Goal: Information Seeking & Learning: Find specific fact

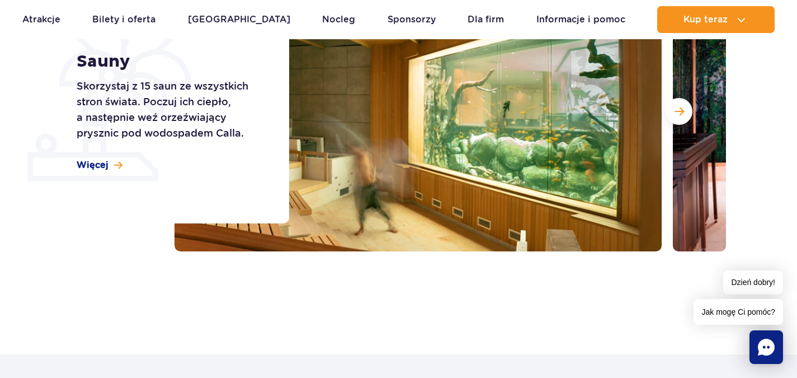
scroll to position [168, 0]
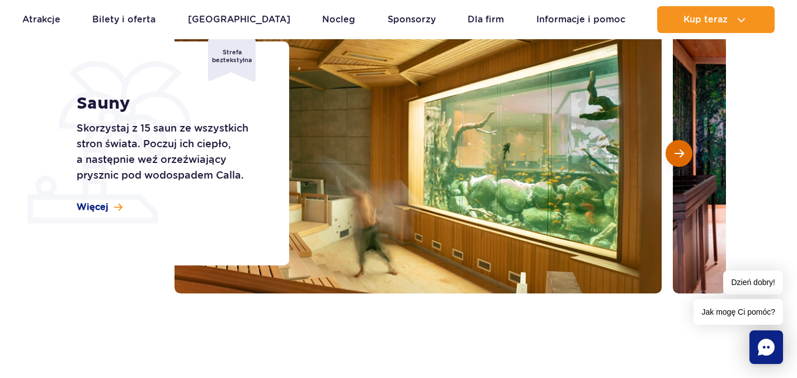
click at [678, 156] on span "Następny slajd" at bounding box center [680, 153] width 10 height 10
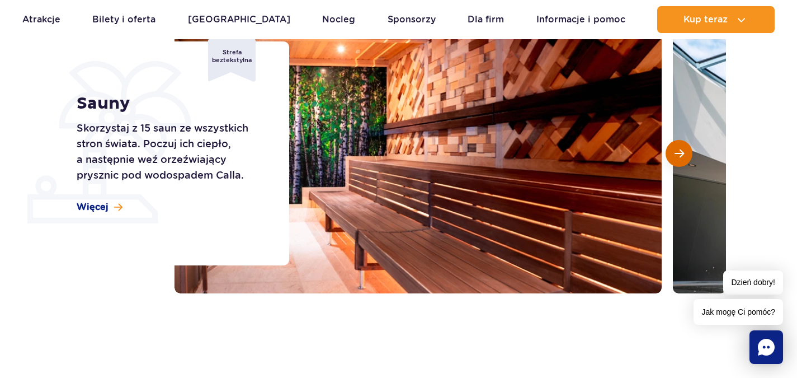
click at [681, 156] on span "Następny slajd" at bounding box center [680, 153] width 10 height 10
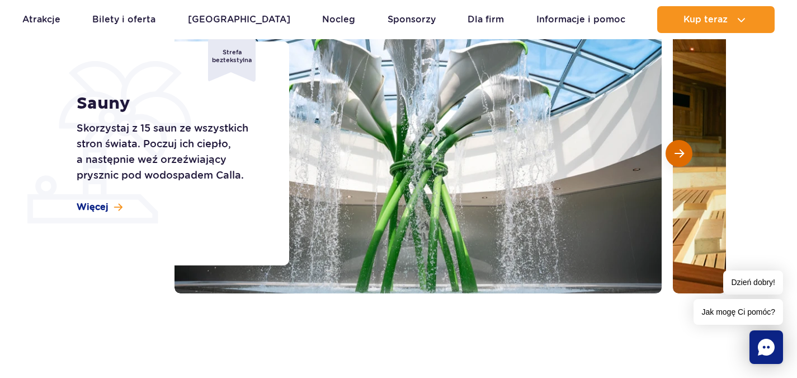
click at [677, 157] on span "Następny slajd" at bounding box center [680, 153] width 10 height 10
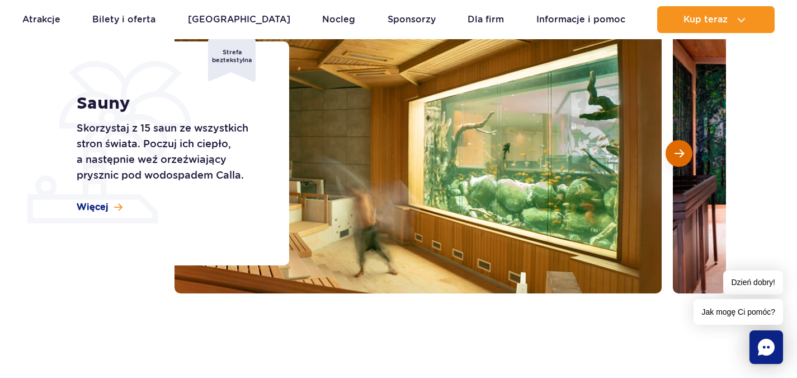
click at [683, 152] on span "Następny slajd" at bounding box center [680, 153] width 10 height 10
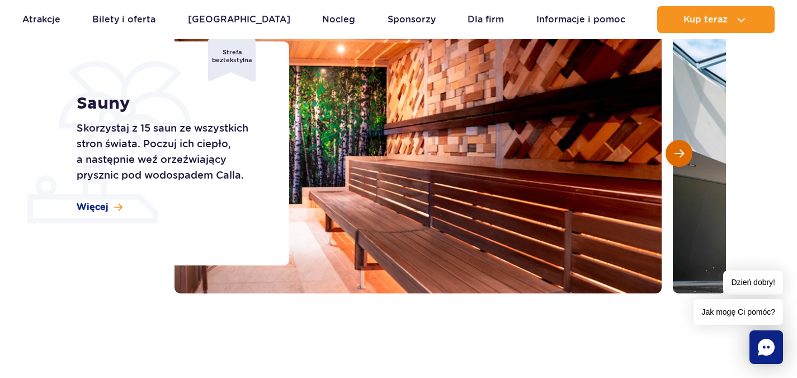
click at [683, 157] on span "Następny slajd" at bounding box center [680, 153] width 10 height 10
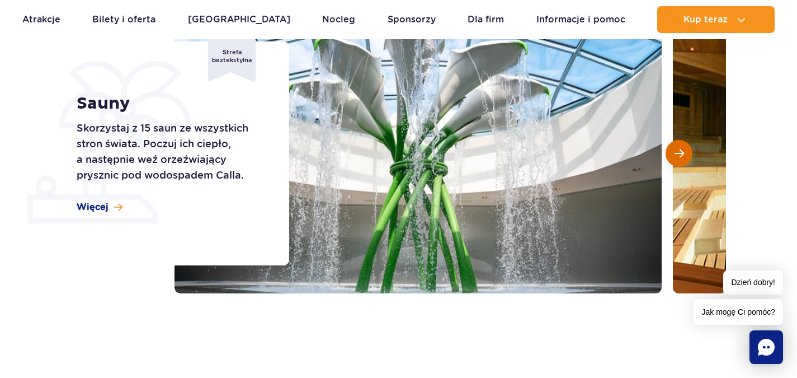
click at [682, 151] on span "Następny slajd" at bounding box center [680, 153] width 10 height 10
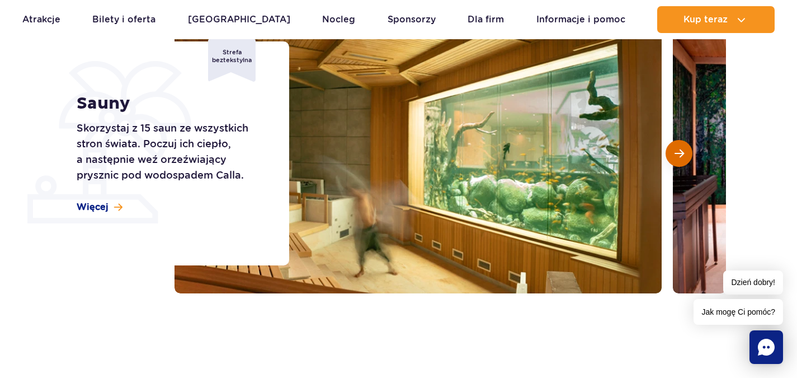
click at [682, 148] on span "Następny slajd" at bounding box center [680, 153] width 10 height 10
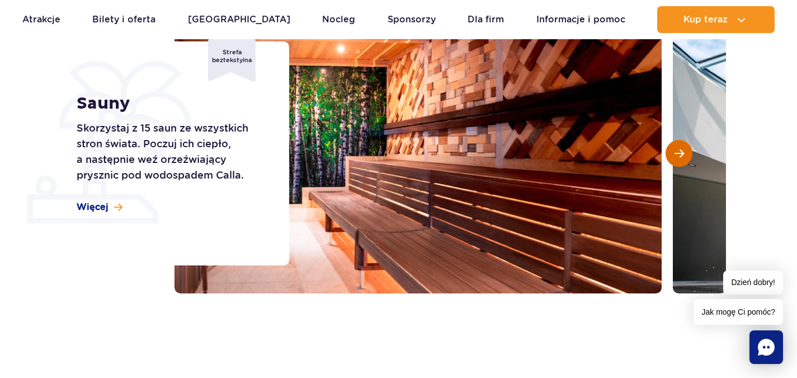
click at [682, 146] on button "Następny slajd" at bounding box center [679, 153] width 27 height 27
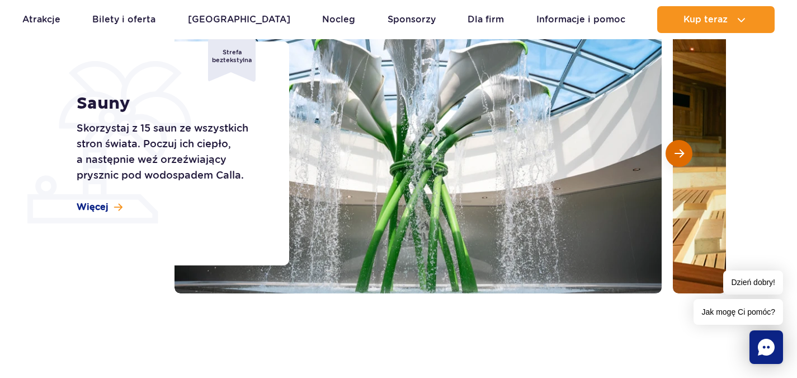
click at [682, 147] on button "Następny slajd" at bounding box center [679, 153] width 27 height 27
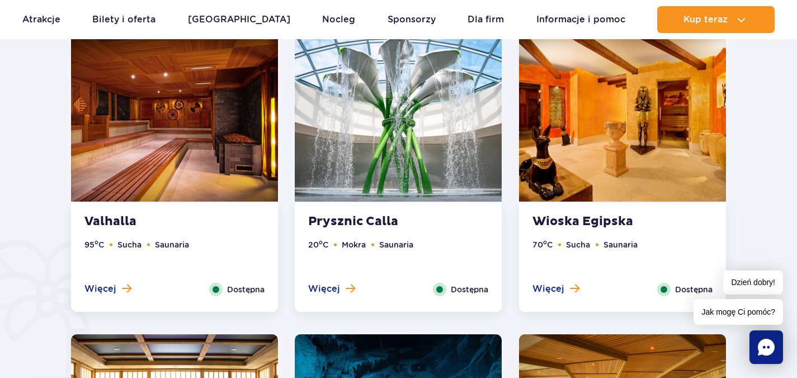
scroll to position [671, 0]
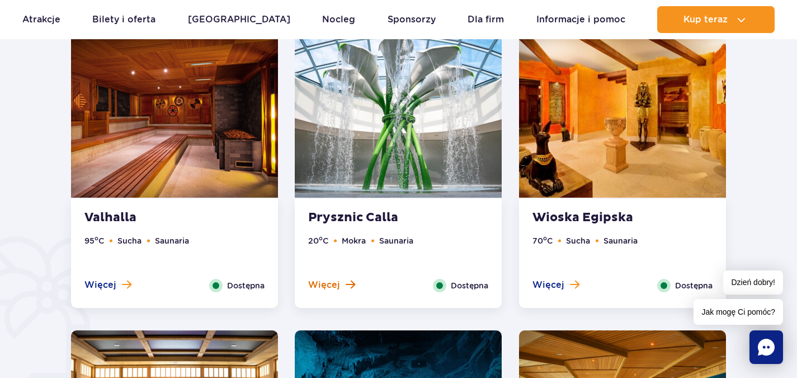
click at [324, 282] on span "Więcej" at bounding box center [324, 285] width 32 height 12
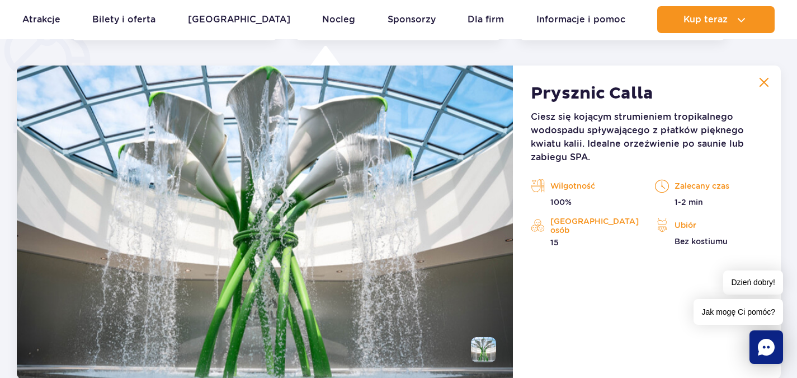
scroll to position [937, 0]
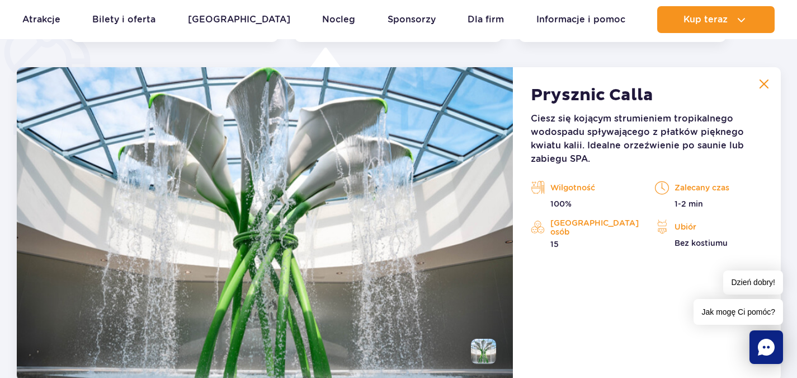
click at [761, 84] on img at bounding box center [764, 84] width 10 height 10
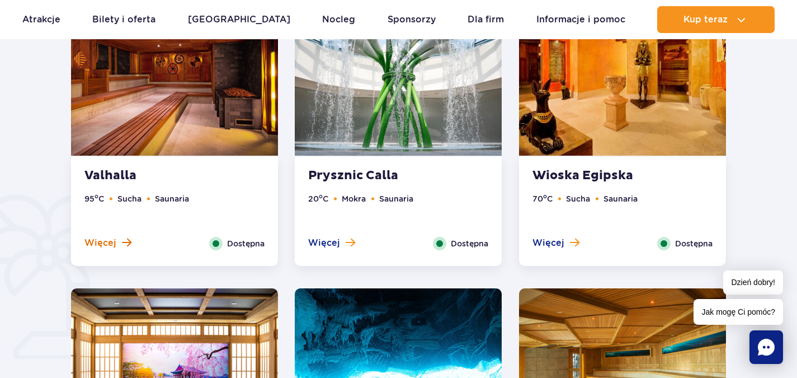
click at [115, 238] on span "Więcej" at bounding box center [100, 243] width 32 height 12
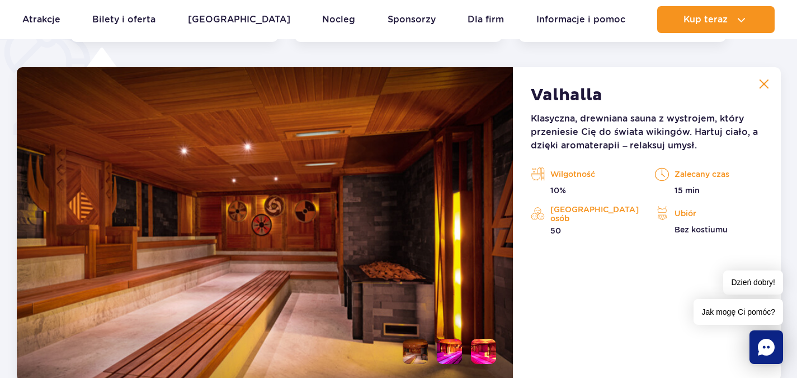
click at [760, 83] on img at bounding box center [764, 84] width 10 height 10
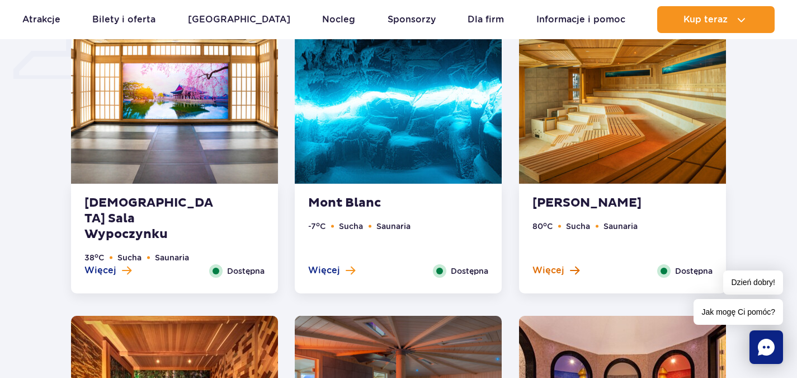
click at [567, 272] on button "Więcej" at bounding box center [556, 270] width 47 height 12
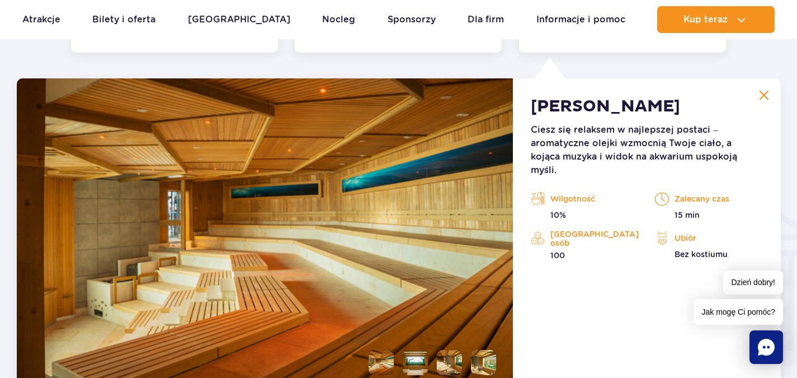
scroll to position [1244, 0]
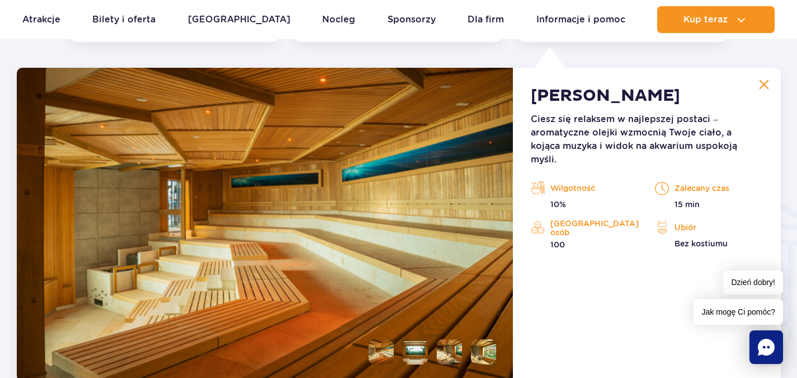
click at [762, 83] on img at bounding box center [764, 84] width 10 height 10
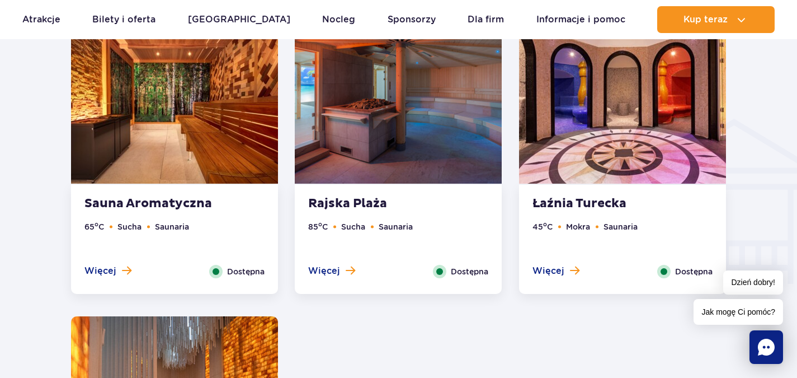
scroll to position [1300, 0]
click at [570, 268] on span at bounding box center [575, 270] width 10 height 10
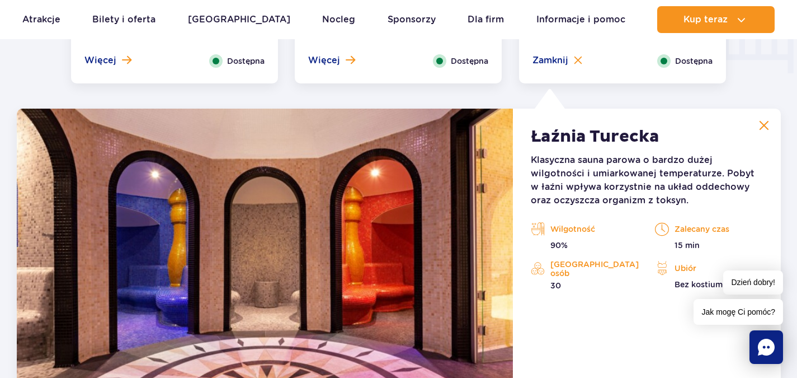
scroll to position [1496, 0]
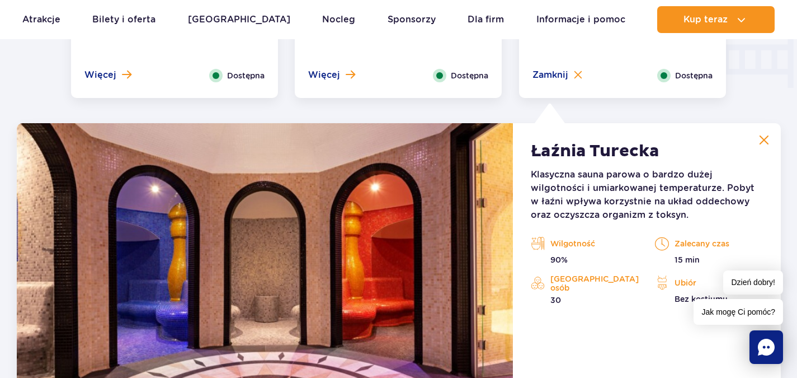
click at [757, 136] on button at bounding box center [764, 140] width 22 height 22
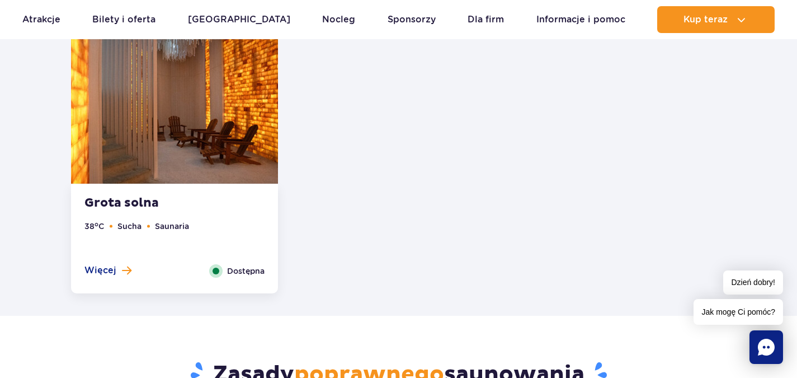
click at [95, 272] on span "Więcej" at bounding box center [100, 270] width 32 height 12
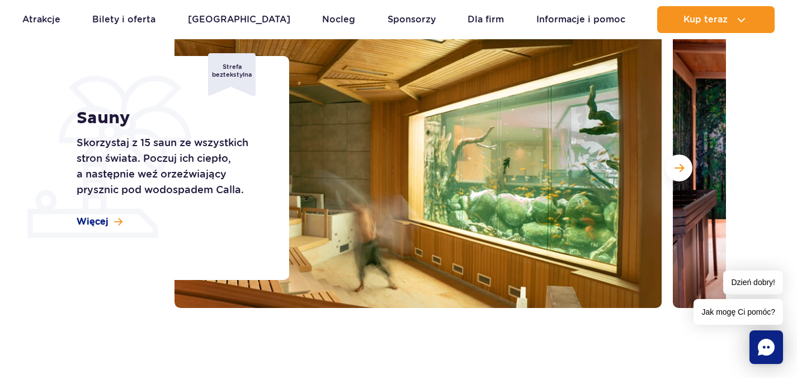
scroll to position [181, 0]
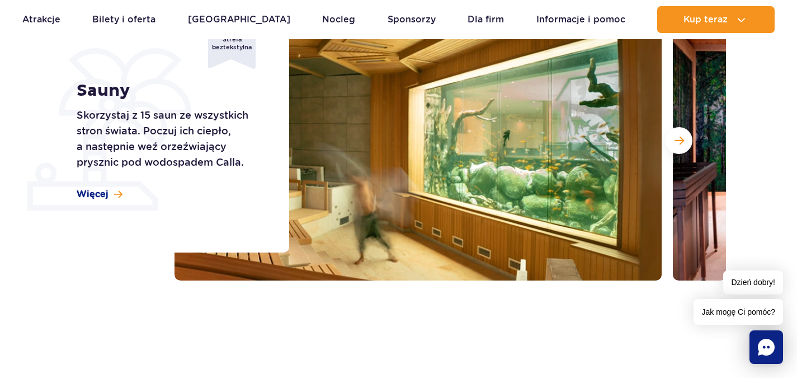
click at [123, 189] on div "Sauny Skorzystaj z 15 saun ze wszystkich stron świata. Poczuj ich ciepło, a nas…" at bounding box center [176, 141] width 227 height 224
click at [116, 194] on span at bounding box center [118, 195] width 8 height 10
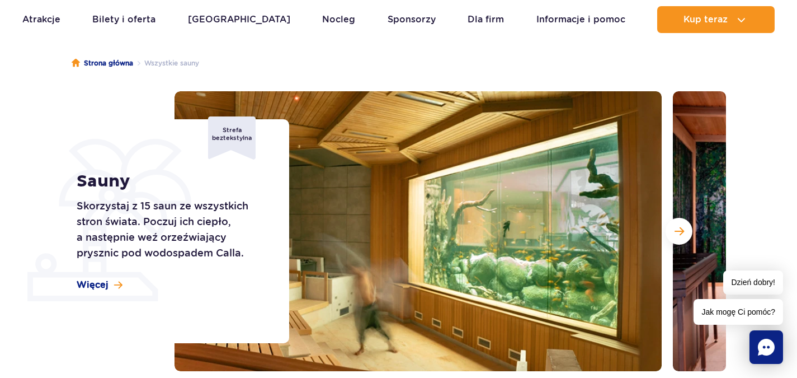
scroll to position [60, 0]
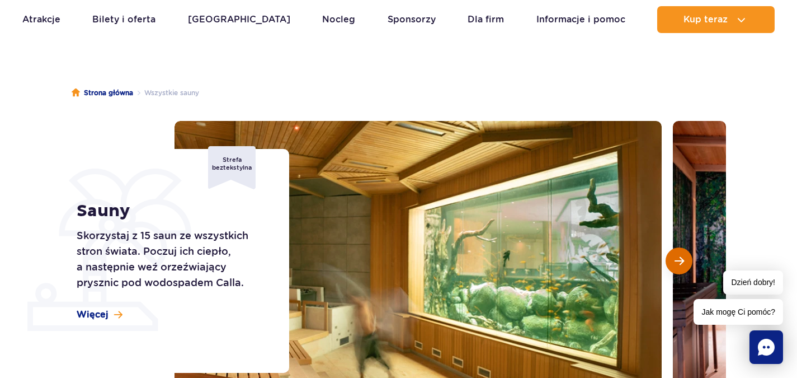
click at [684, 257] on button "Następny slajd" at bounding box center [679, 260] width 27 height 27
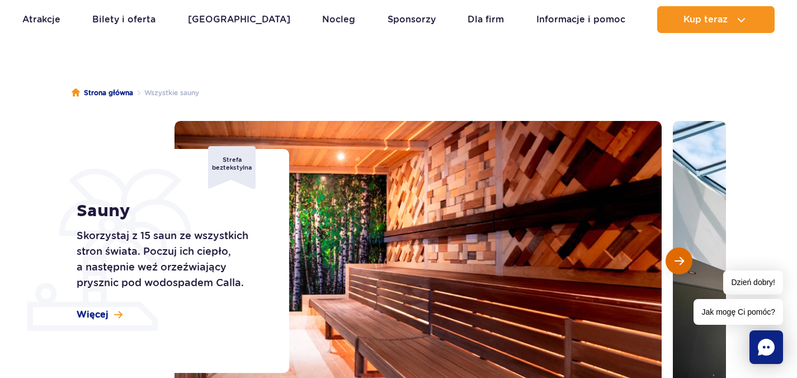
click at [684, 257] on span "Następny slajd" at bounding box center [680, 261] width 10 height 10
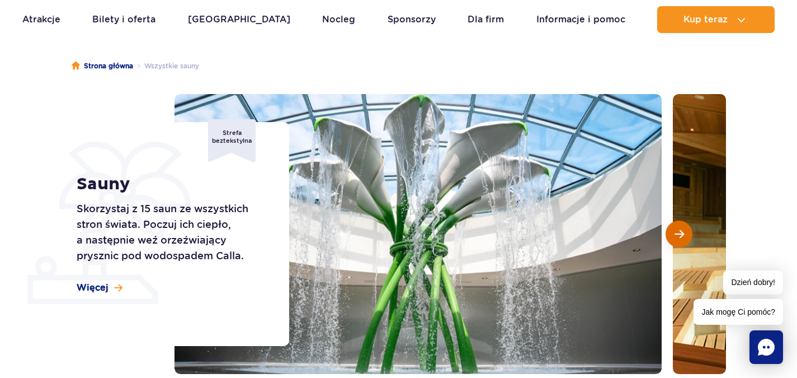
scroll to position [116, 0]
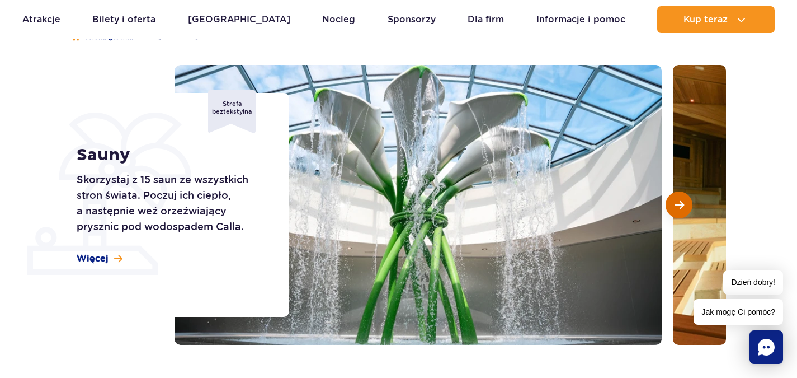
click at [684, 207] on button "Następny slajd" at bounding box center [679, 204] width 27 height 27
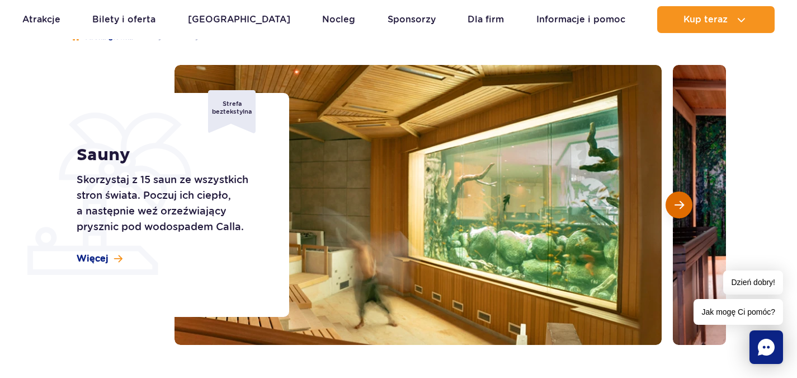
click at [682, 205] on span "Następny slajd" at bounding box center [680, 205] width 10 height 10
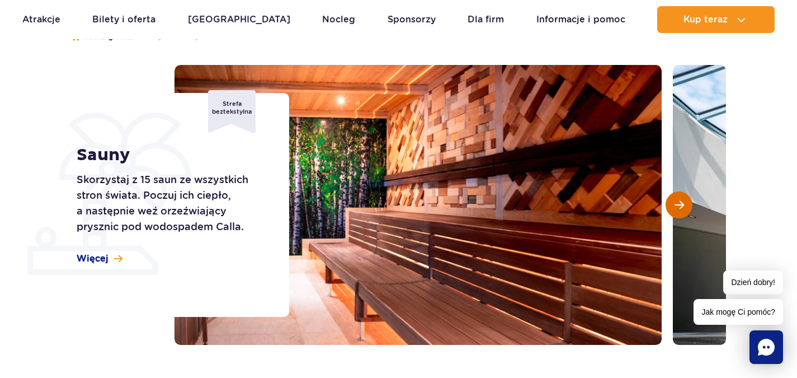
click at [681, 205] on span "Następny slajd" at bounding box center [680, 205] width 10 height 10
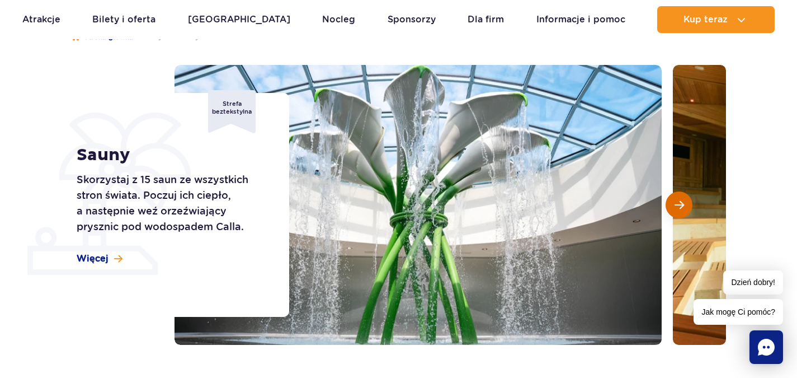
click at [681, 204] on span "Następny slajd" at bounding box center [680, 205] width 10 height 10
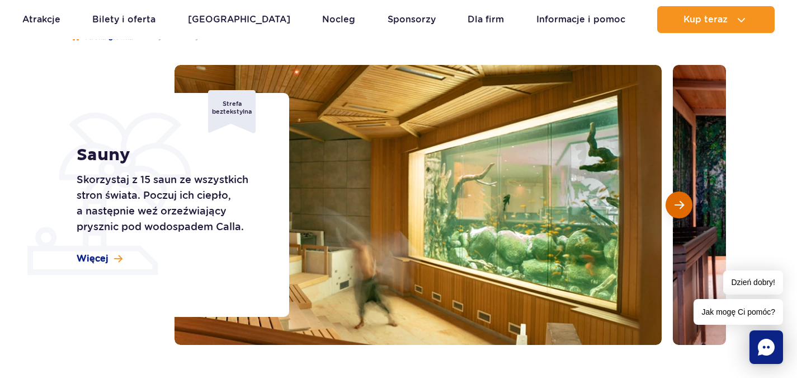
click at [681, 204] on span "Następny slajd" at bounding box center [680, 205] width 10 height 10
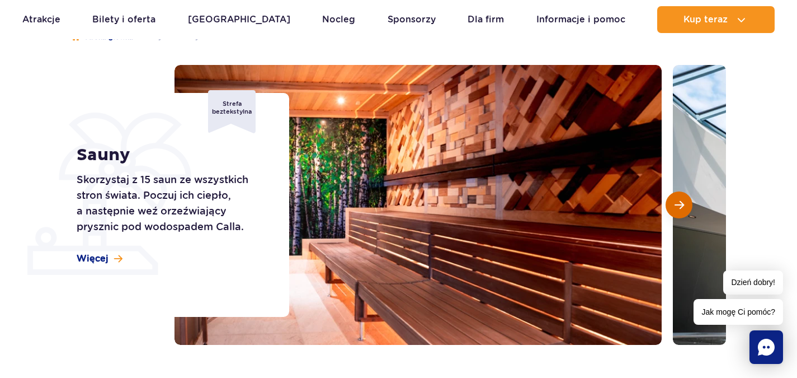
click at [681, 204] on span "Następny slajd" at bounding box center [680, 205] width 10 height 10
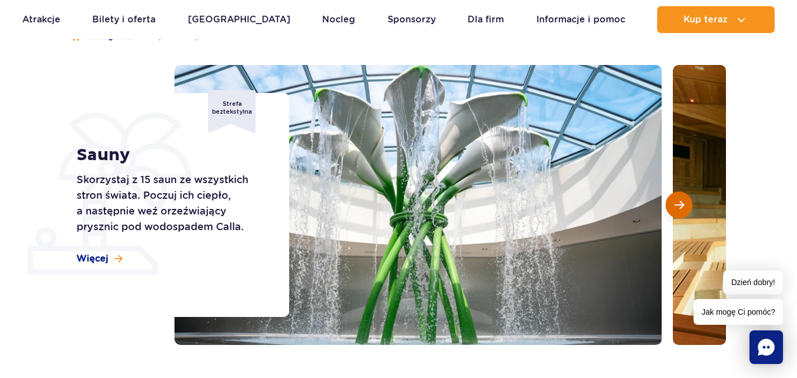
click at [681, 204] on span "Następny slajd" at bounding box center [680, 205] width 10 height 10
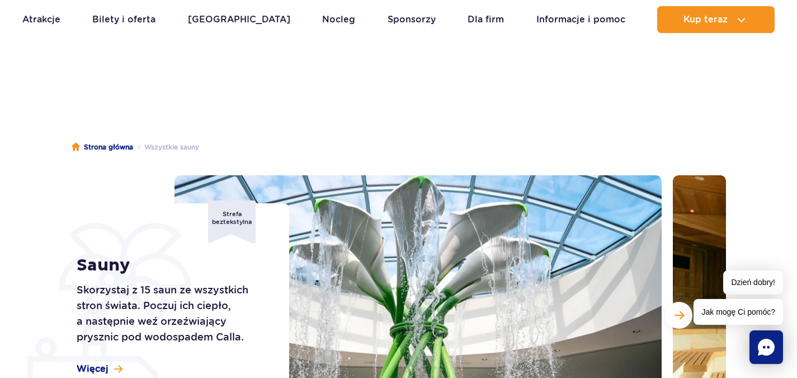
scroll to position [0, 0]
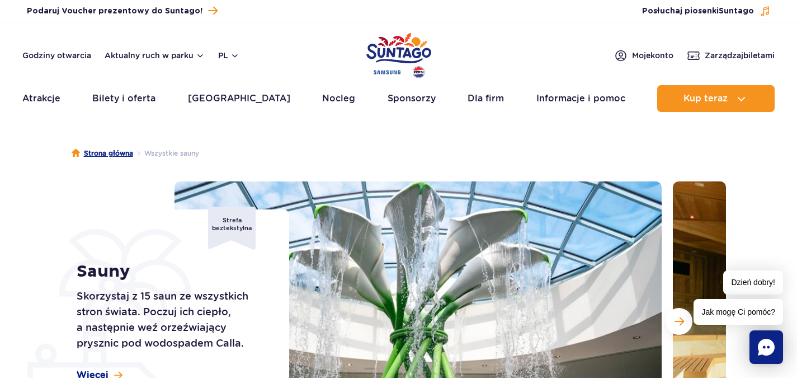
click at [132, 157] on link "Strona główna" at bounding box center [103, 153] width 62 height 11
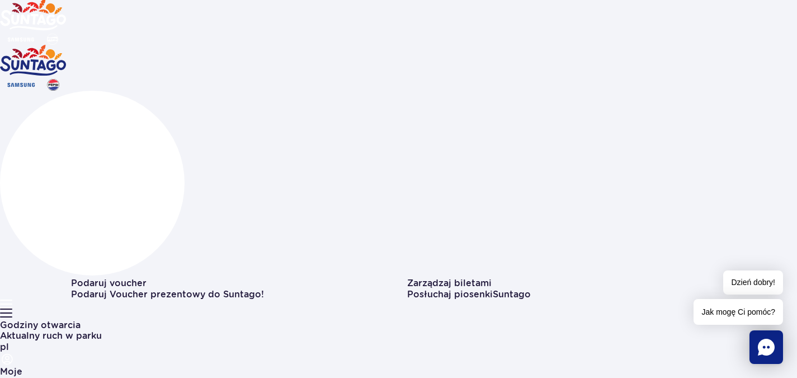
scroll to position [56, 0]
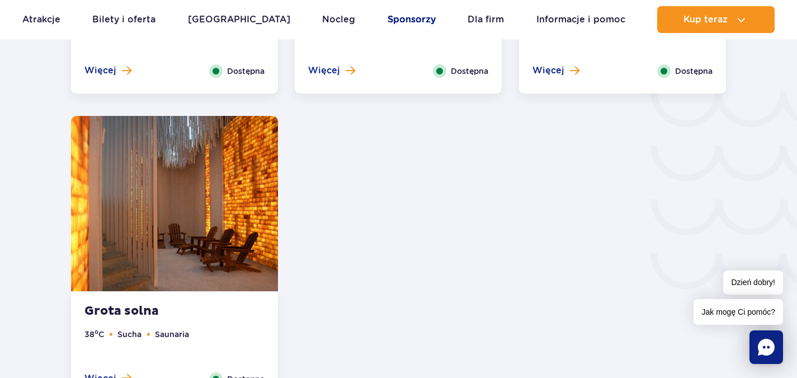
scroll to position [1915, 0]
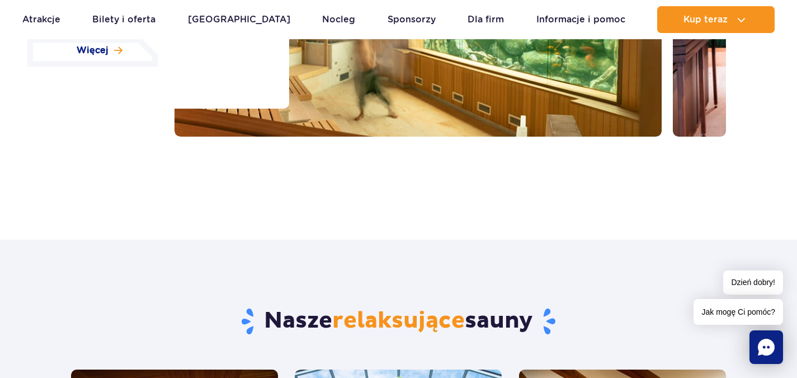
scroll to position [336, 0]
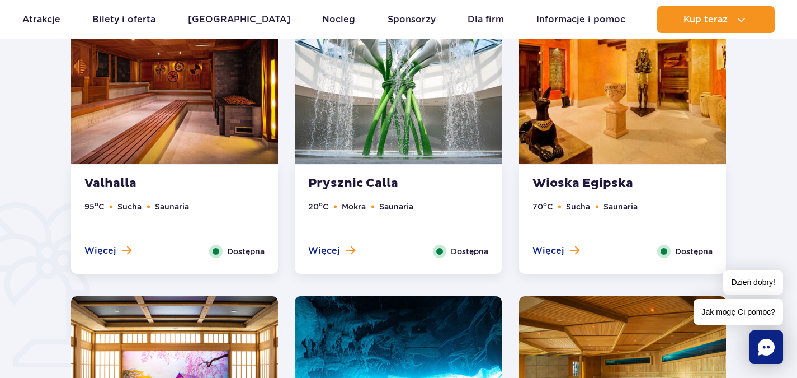
scroll to position [727, 0]
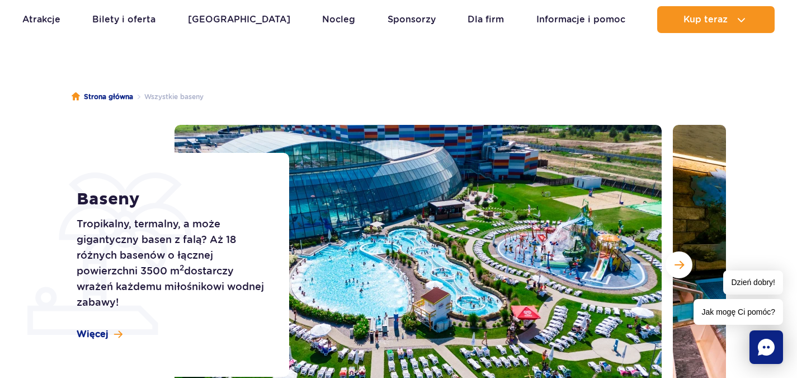
scroll to position [56, 0]
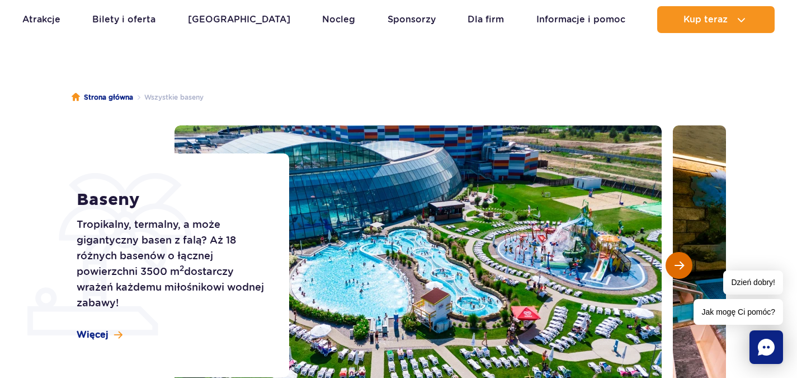
click at [682, 265] on span "Następny slajd" at bounding box center [680, 265] width 10 height 10
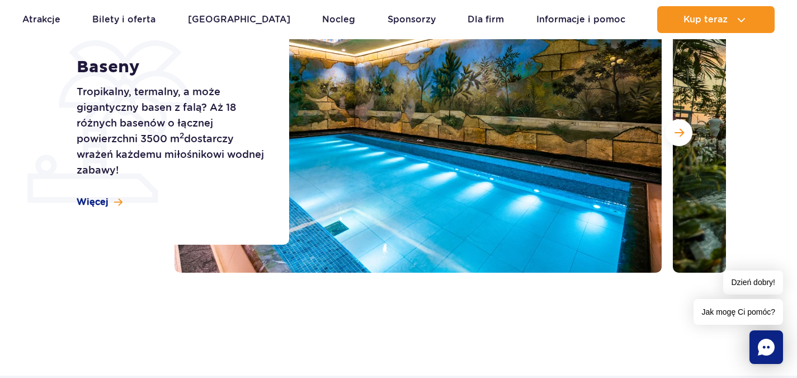
scroll to position [168, 0]
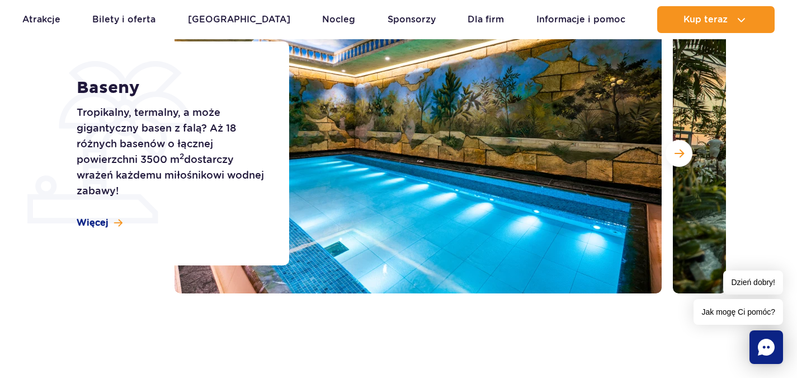
click at [423, 191] on img at bounding box center [418, 153] width 487 height 280
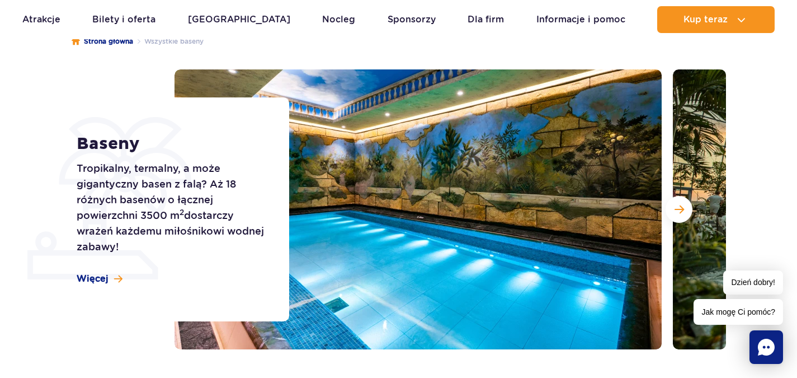
scroll to position [112, 0]
click at [677, 209] on span "Następny slajd" at bounding box center [680, 209] width 10 height 10
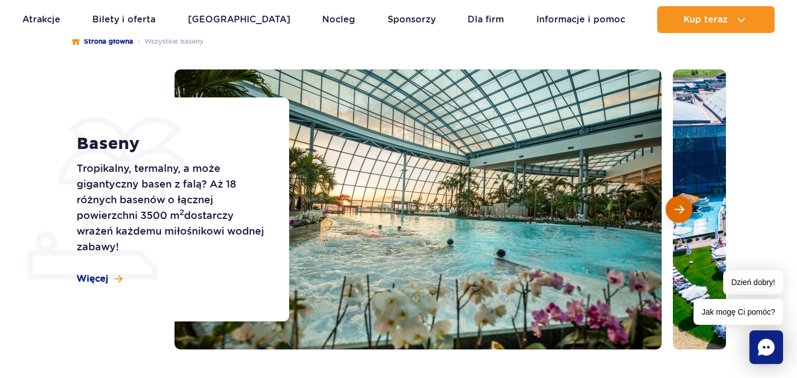
click at [677, 209] on span "Następny slajd" at bounding box center [680, 209] width 10 height 10
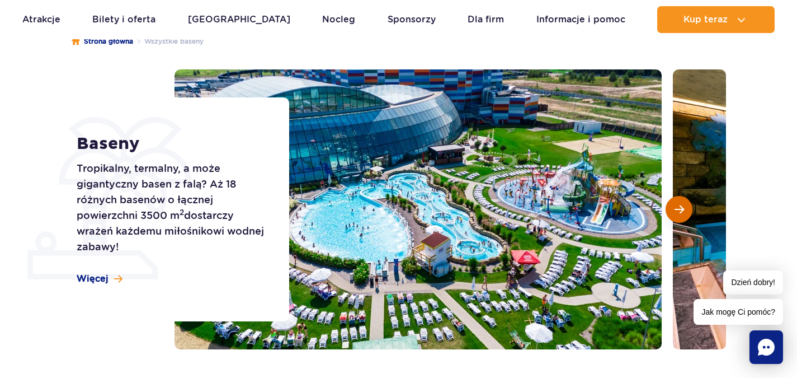
click at [677, 208] on span "Następny slajd" at bounding box center [680, 209] width 10 height 10
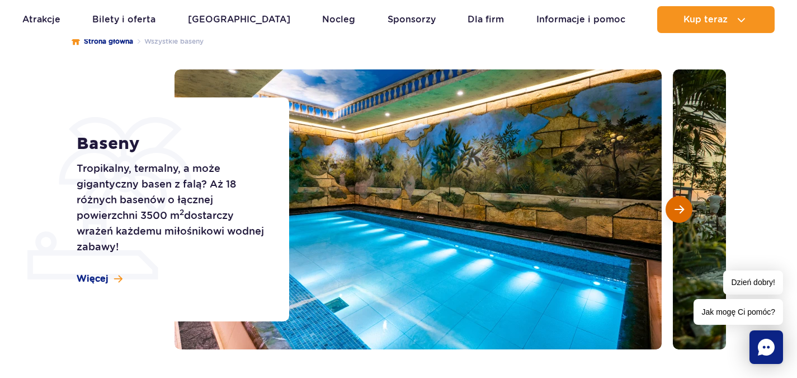
click at [677, 208] on span "Następny slajd" at bounding box center [680, 209] width 10 height 10
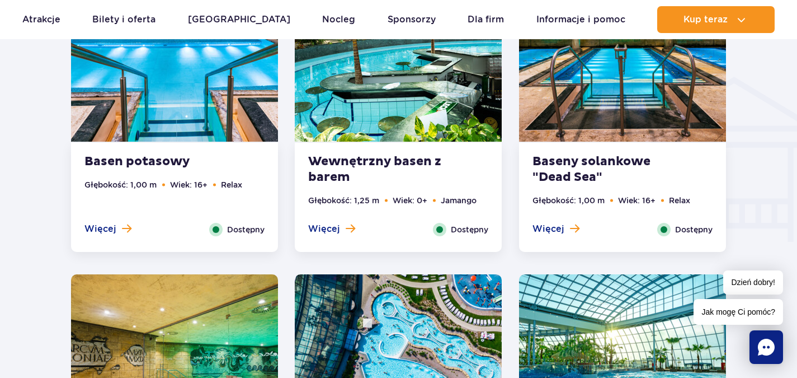
scroll to position [1343, 0]
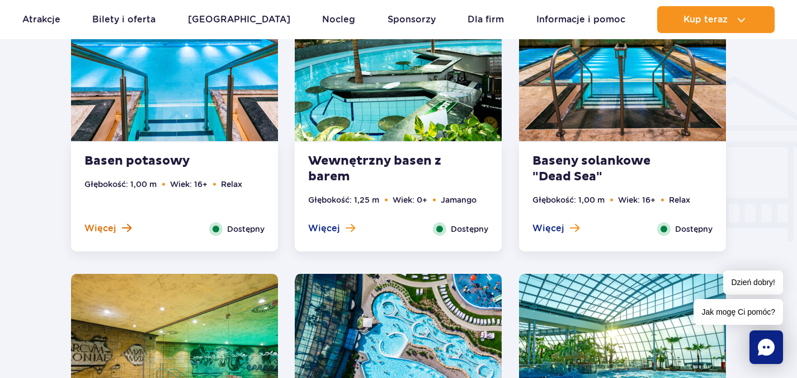
click at [116, 230] on button "Więcej" at bounding box center [107, 228] width 47 height 12
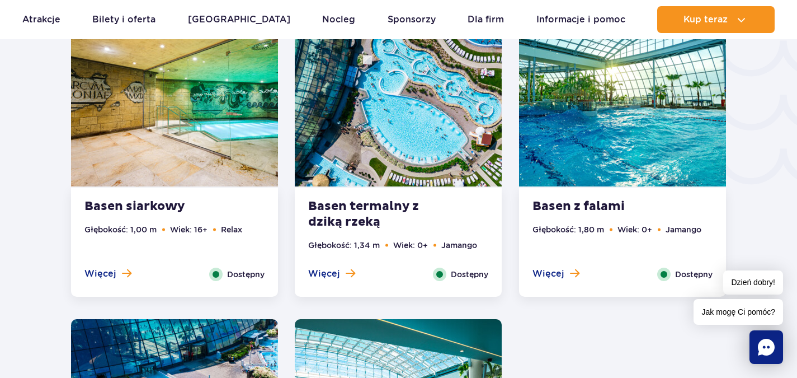
scroll to position [1887, 0]
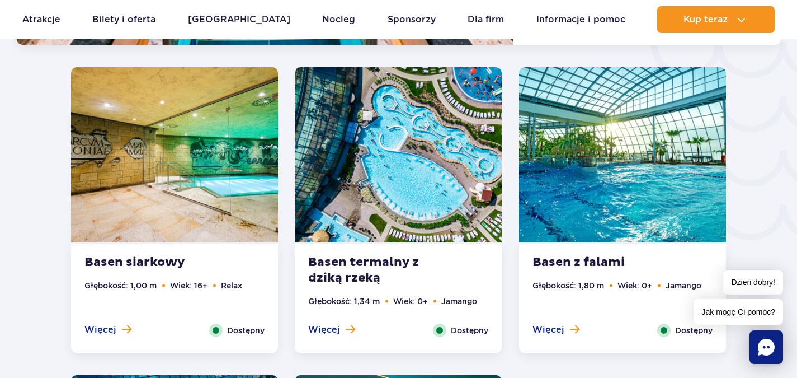
click at [117, 322] on ul "Głębokość: 1,00 m Wiek: 16+ Relax" at bounding box center [174, 301] width 180 height 44
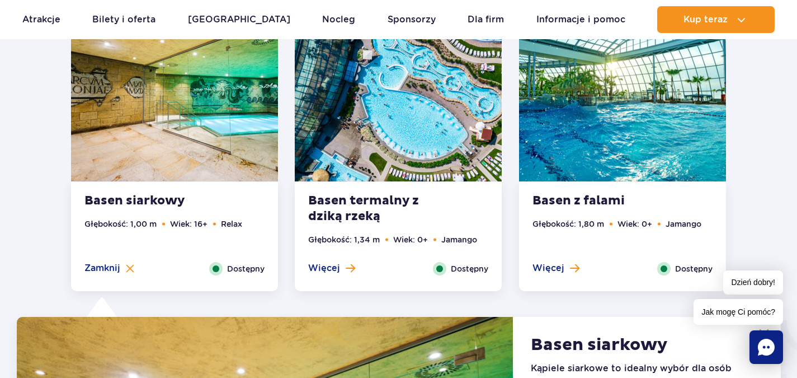
scroll to position [1523, 0]
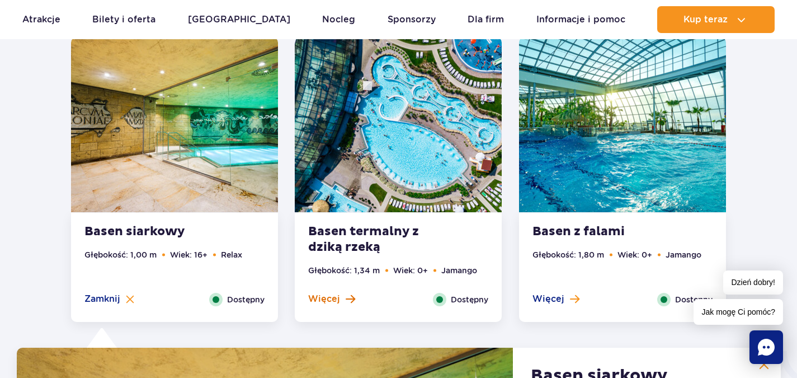
click at [346, 298] on span at bounding box center [351, 299] width 10 height 10
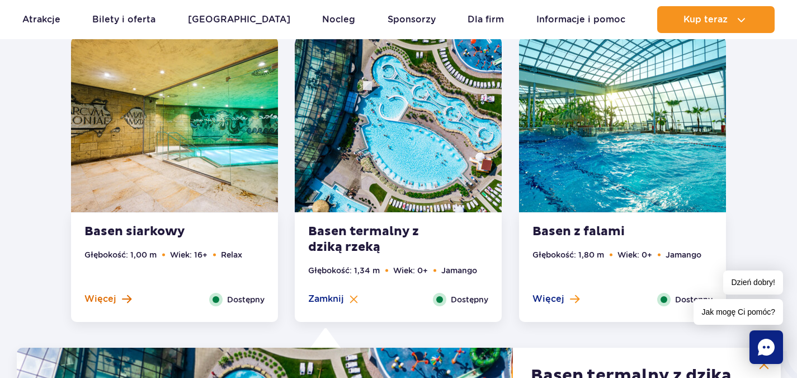
click at [118, 298] on button "Więcej" at bounding box center [107, 299] width 47 height 12
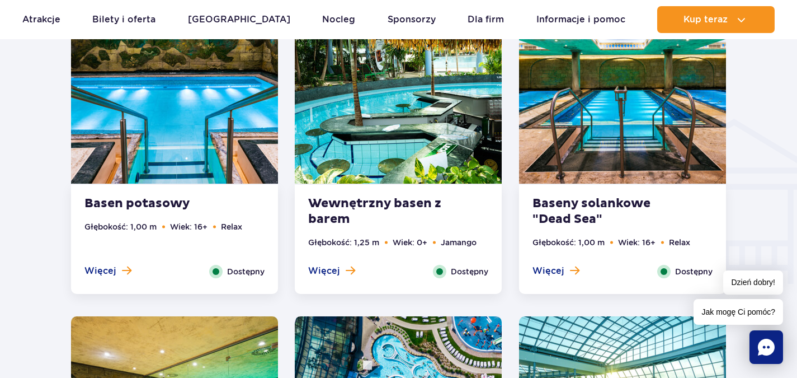
scroll to position [1299, 0]
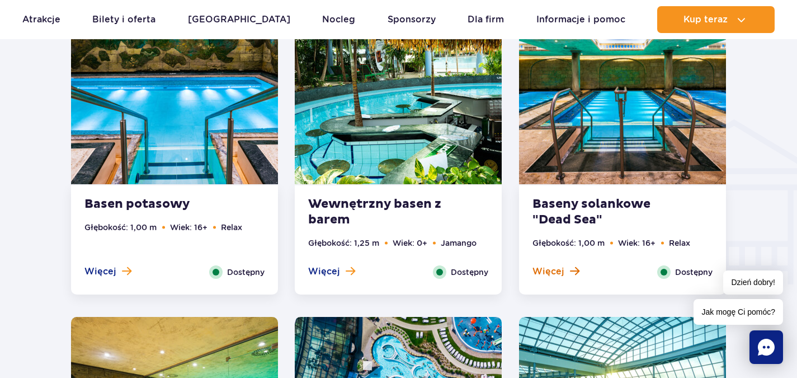
click at [564, 276] on button "Więcej" at bounding box center [556, 271] width 47 height 12
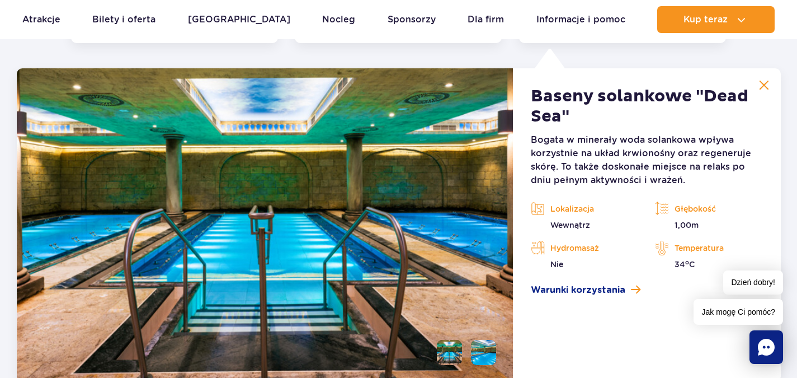
scroll to position [1552, 0]
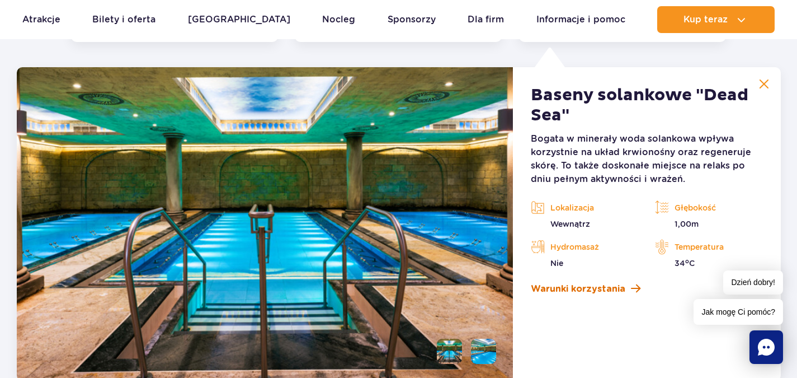
click at [600, 286] on span "Warunki korzystania" at bounding box center [578, 288] width 95 height 13
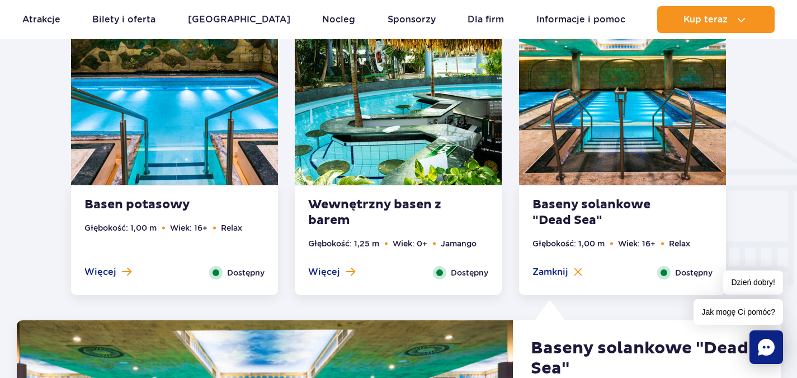
scroll to position [1272, 0]
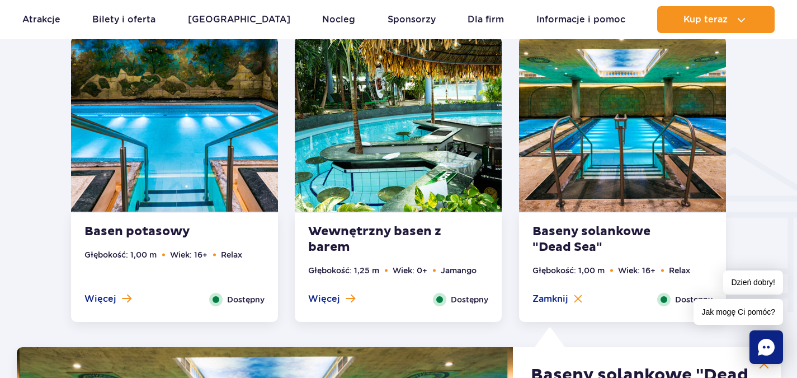
click at [106, 298] on span "Więcej" at bounding box center [100, 299] width 32 height 12
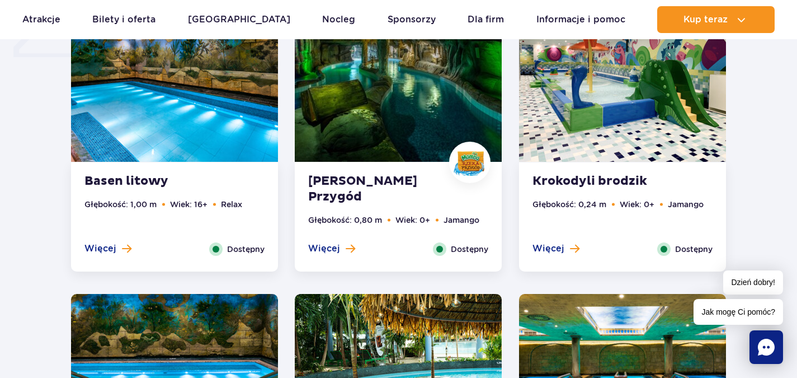
scroll to position [992, 0]
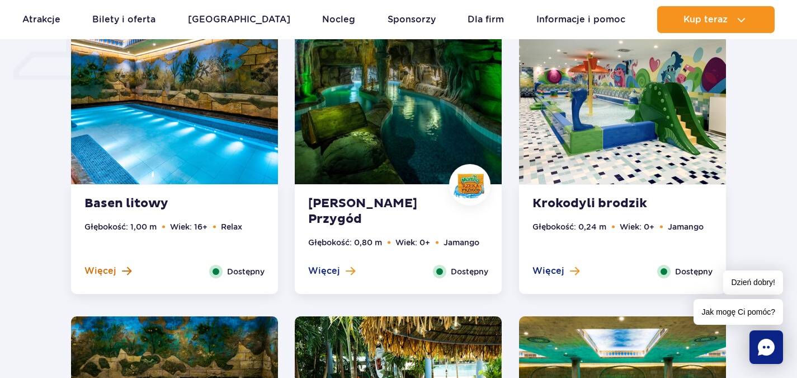
click at [113, 270] on span "Więcej" at bounding box center [100, 271] width 32 height 12
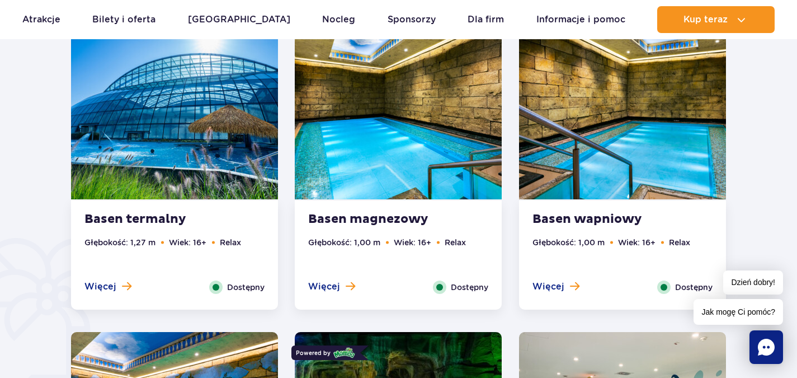
scroll to position [629, 0]
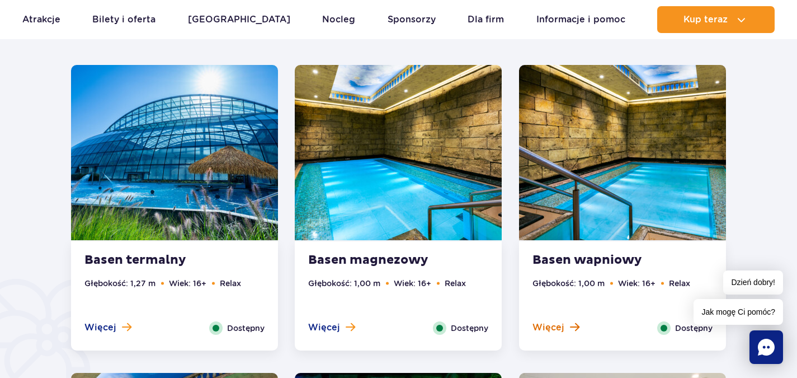
click at [568, 325] on button "Więcej" at bounding box center [556, 327] width 47 height 12
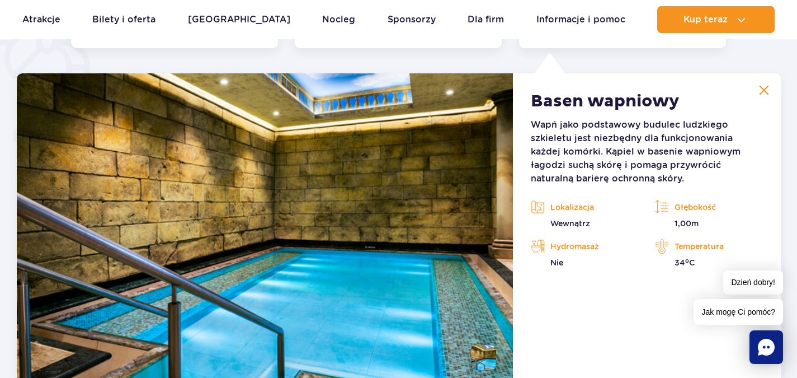
scroll to position [937, 0]
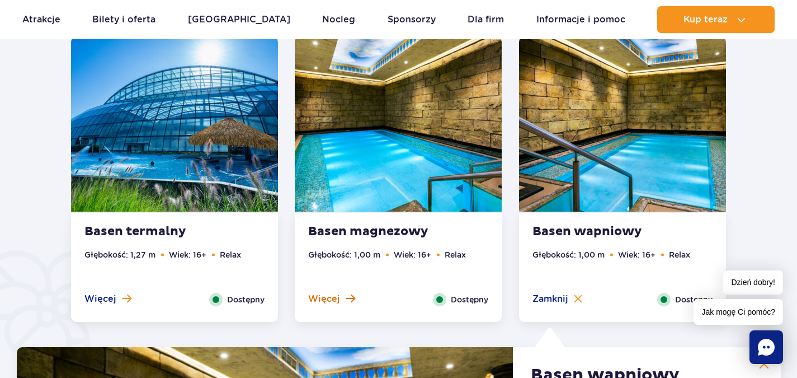
click at [331, 303] on span "Więcej" at bounding box center [324, 299] width 32 height 12
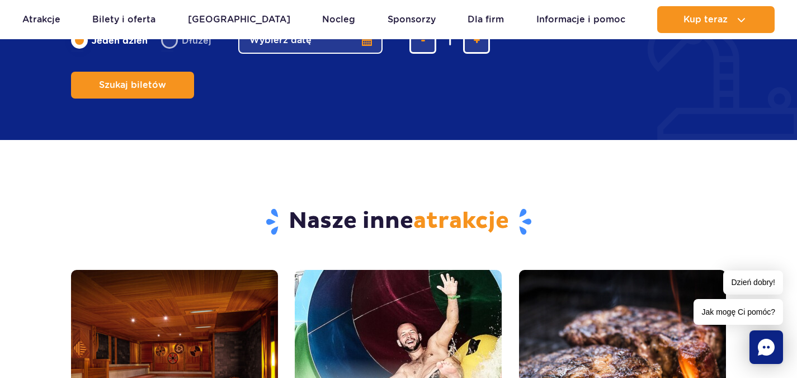
scroll to position [2727, 0]
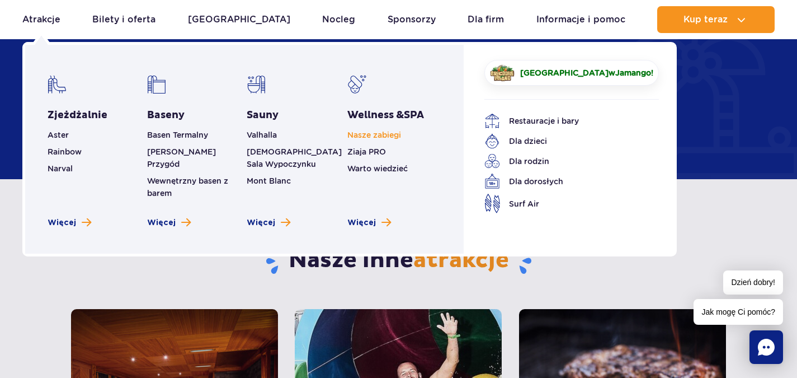
click at [374, 138] on link "Nasze zabiegi" at bounding box center [374, 134] width 54 height 9
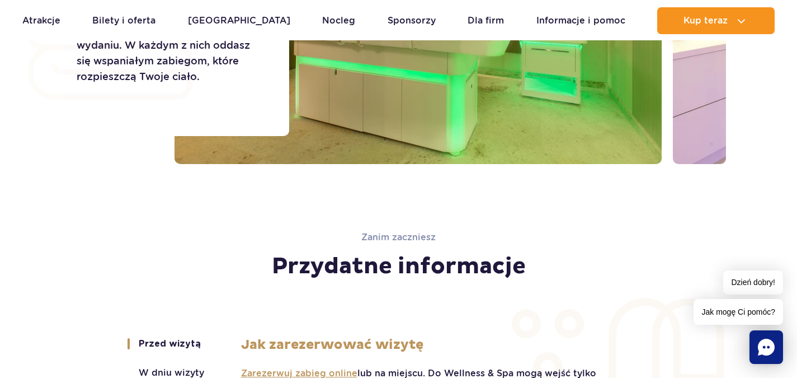
scroll to position [2057, 0]
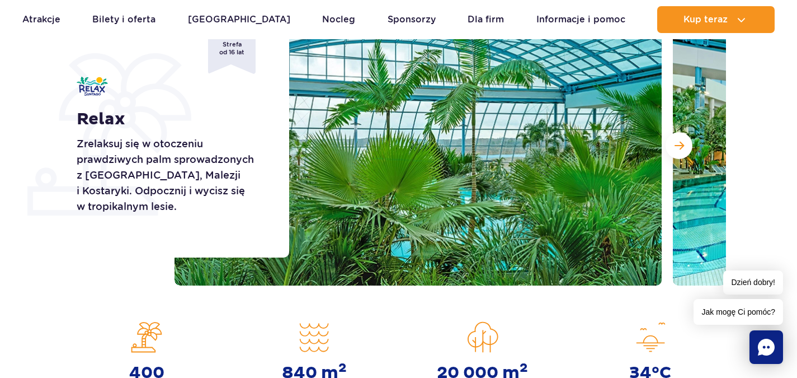
scroll to position [168, 0]
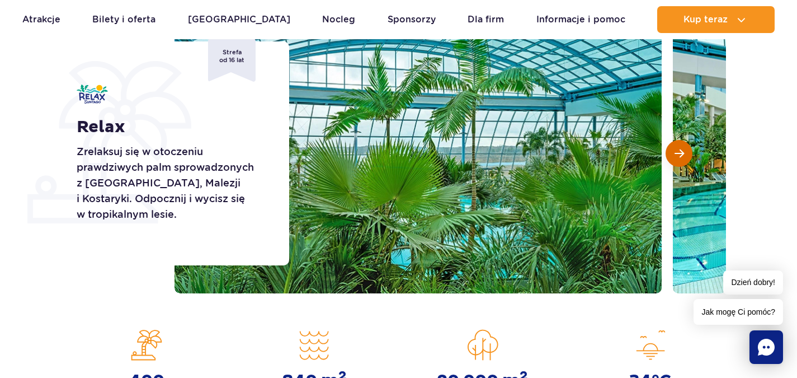
click at [669, 155] on button "Następny slajd" at bounding box center [679, 153] width 27 height 27
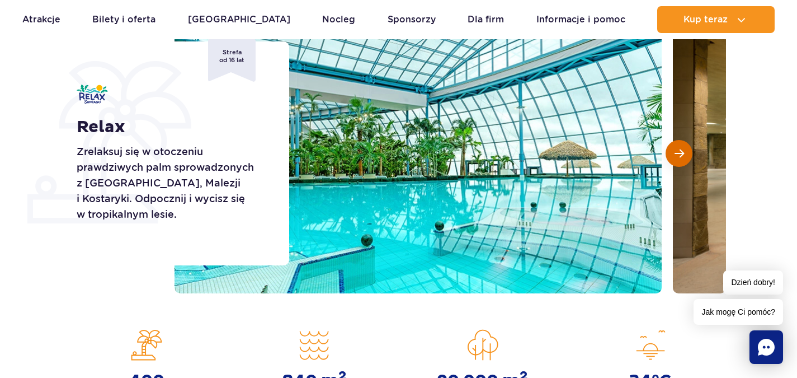
click at [672, 154] on button "Następny slajd" at bounding box center [679, 153] width 27 height 27
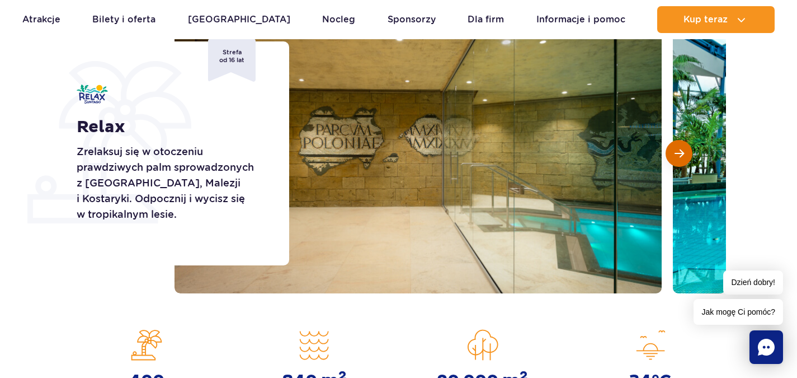
click at [674, 150] on button "Następny slajd" at bounding box center [679, 153] width 27 height 27
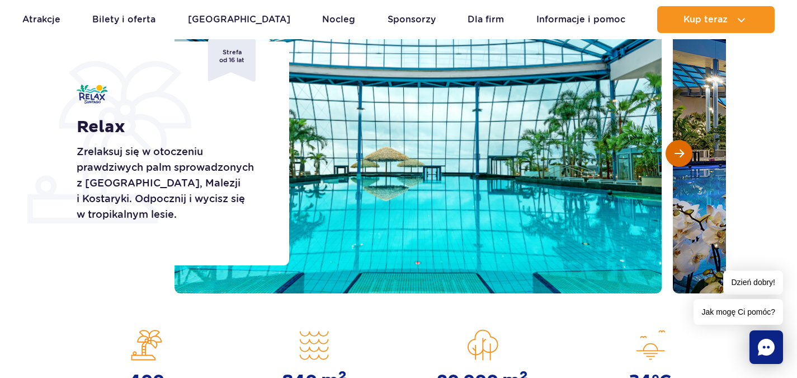
click at [674, 149] on button "Następny slajd" at bounding box center [679, 153] width 27 height 27
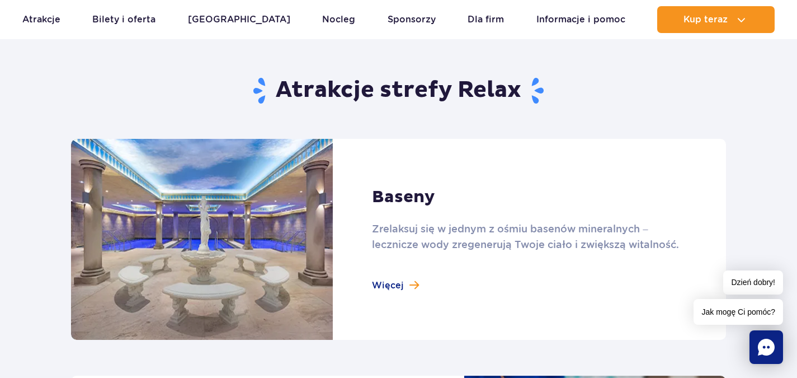
scroll to position [671, 0]
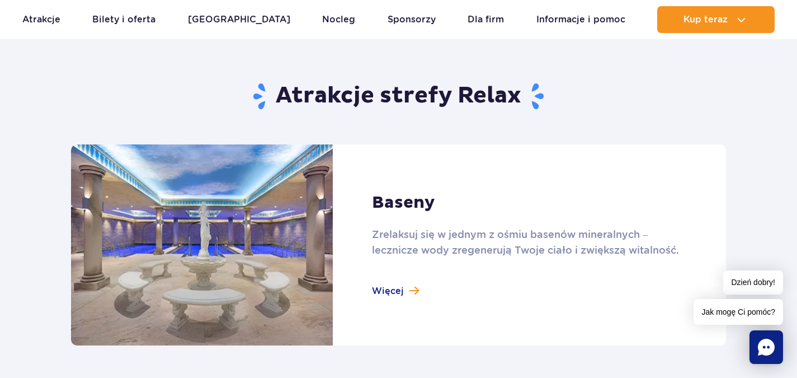
click at [412, 289] on link at bounding box center [398, 244] width 655 height 201
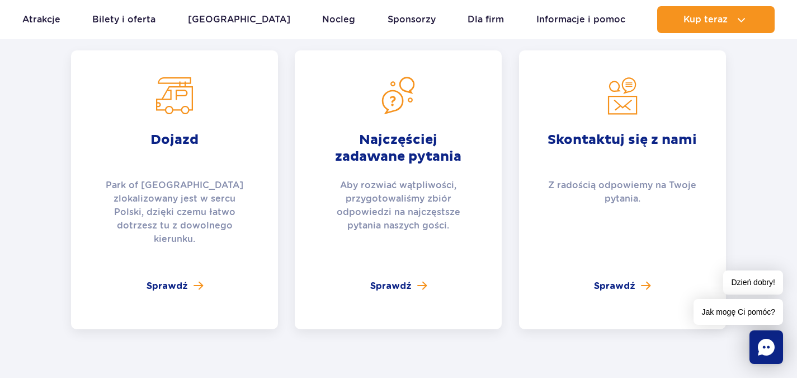
scroll to position [2349, 0]
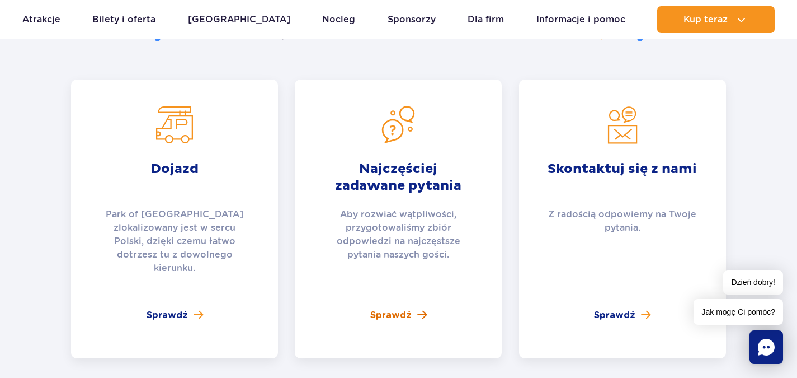
click at [403, 308] on span "Sprawdź" at bounding box center [390, 314] width 41 height 13
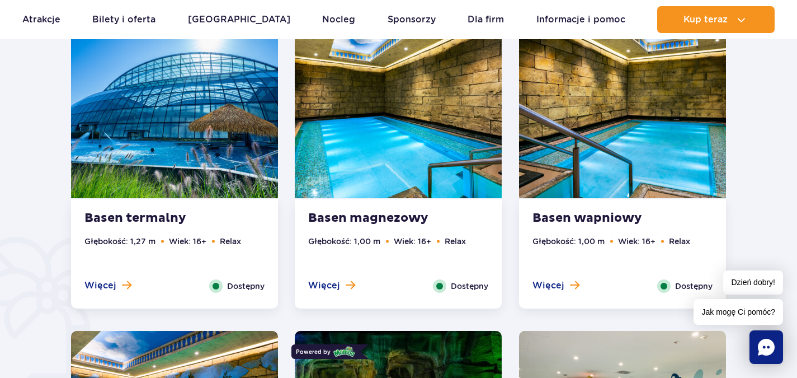
scroll to position [671, 0]
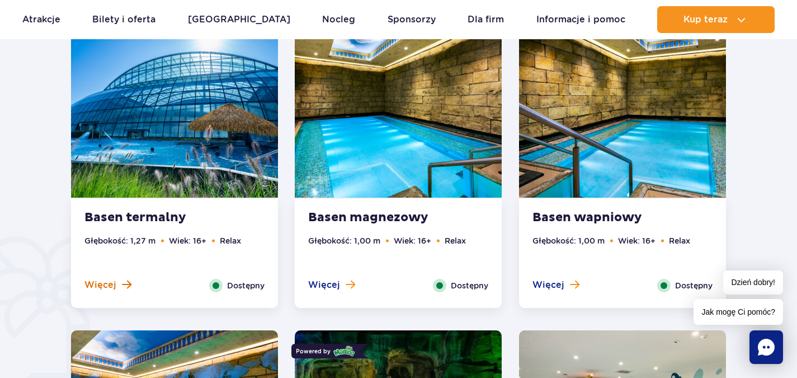
click at [122, 288] on span at bounding box center [127, 284] width 10 height 10
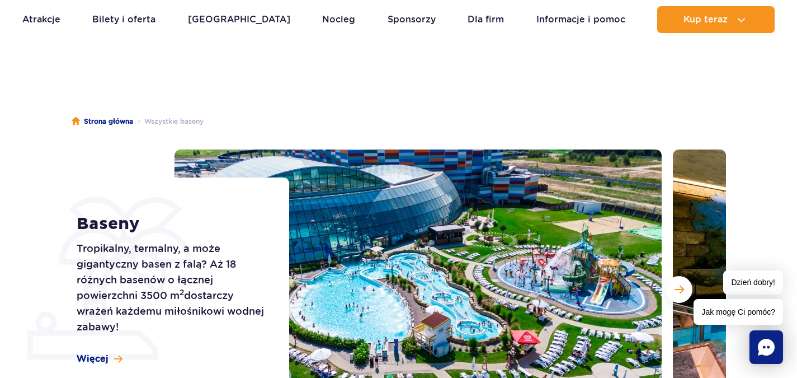
scroll to position [112, 0]
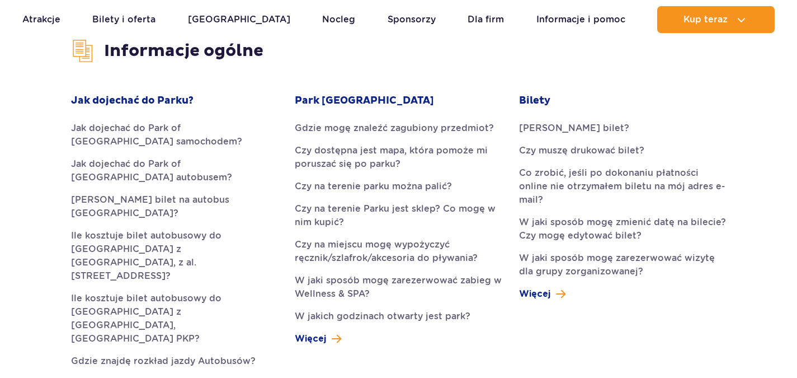
scroll to position [336, 0]
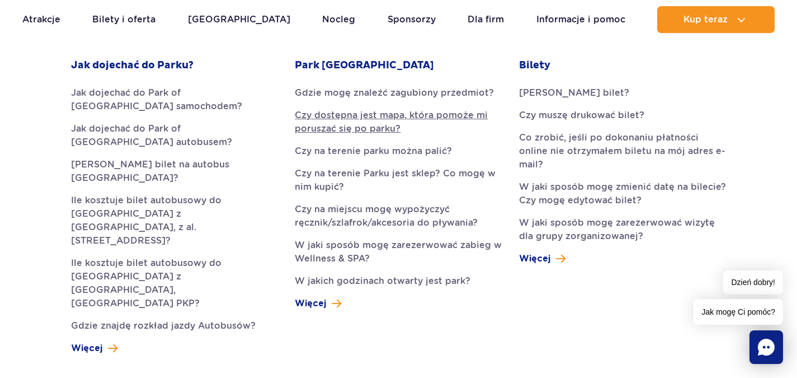
click at [425, 117] on link "Czy dostępna jest mapa, która pomoże mi poruszać się po parku?" at bounding box center [398, 122] width 207 height 27
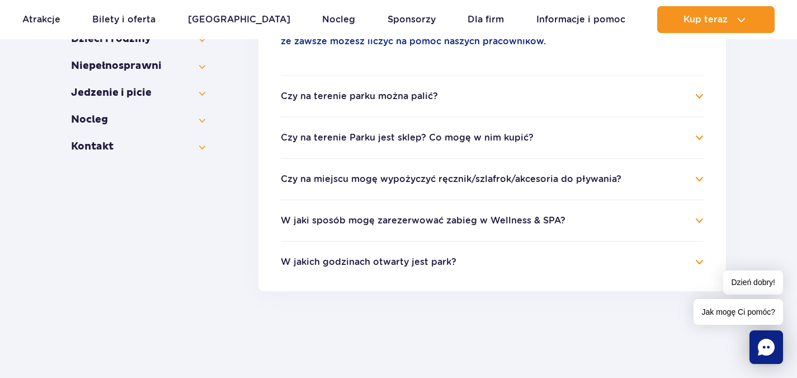
scroll to position [404, 0]
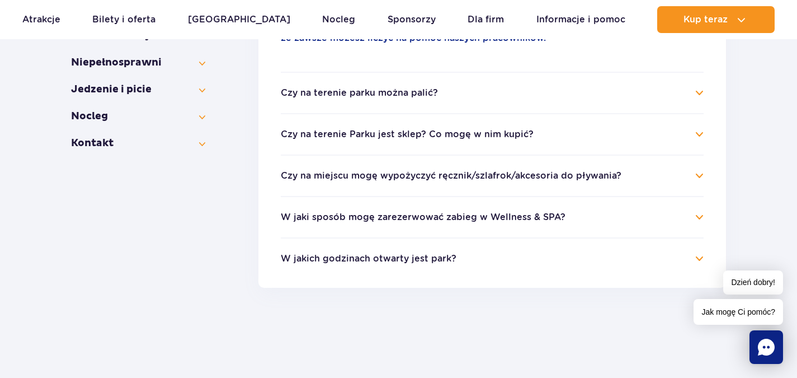
click at [428, 89] on button "Czy na terenie parku można palić?" at bounding box center [359, 93] width 157 height 10
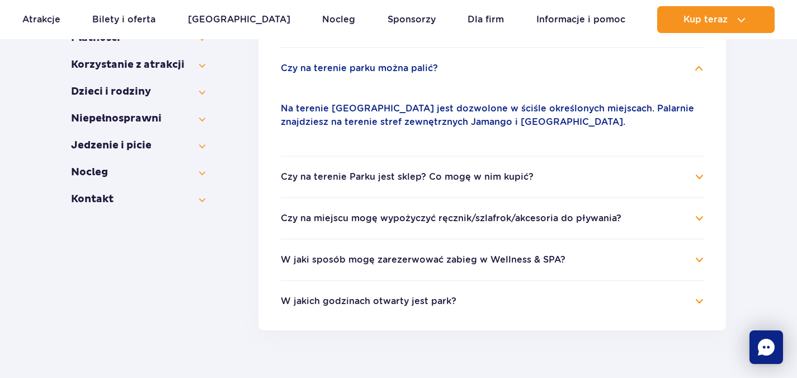
scroll to position [348, 0]
click at [436, 73] on h4 "Czy na terenie parku można palić?" at bounding box center [492, 68] width 423 height 13
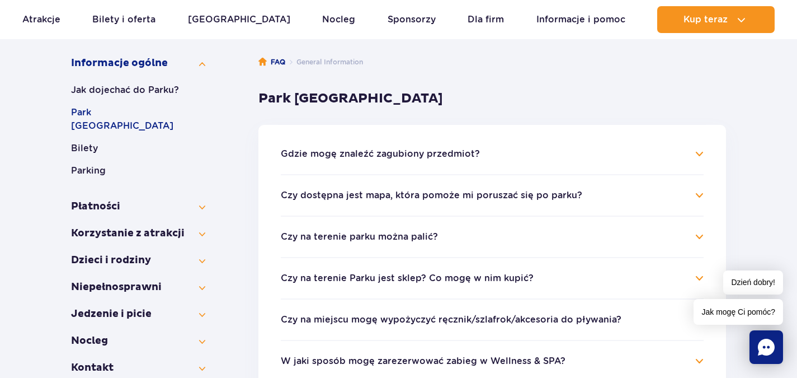
scroll to position [180, 0]
click at [194, 226] on button "Korzystanie z atrakcji" at bounding box center [138, 232] width 134 height 13
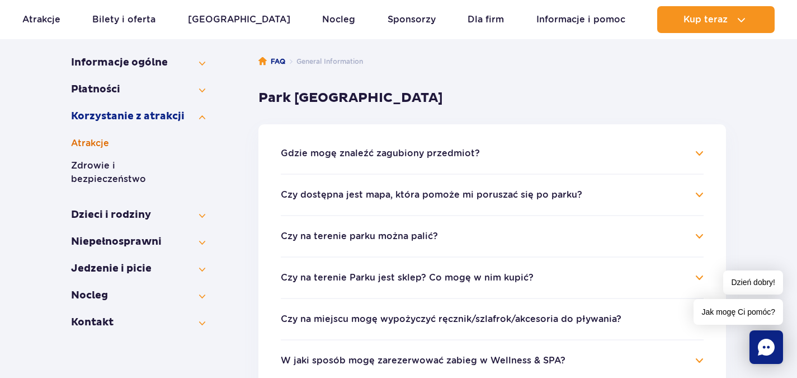
click at [89, 144] on button "Atrakcje" at bounding box center [138, 142] width 134 height 13
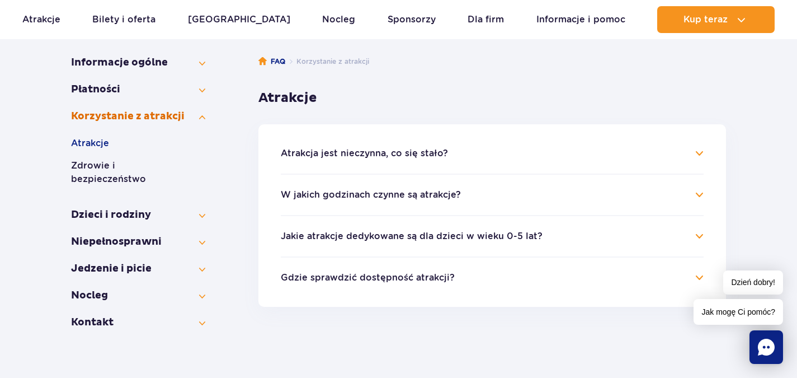
click at [162, 121] on button "Korzystanie z atrakcji" at bounding box center [138, 116] width 134 height 13
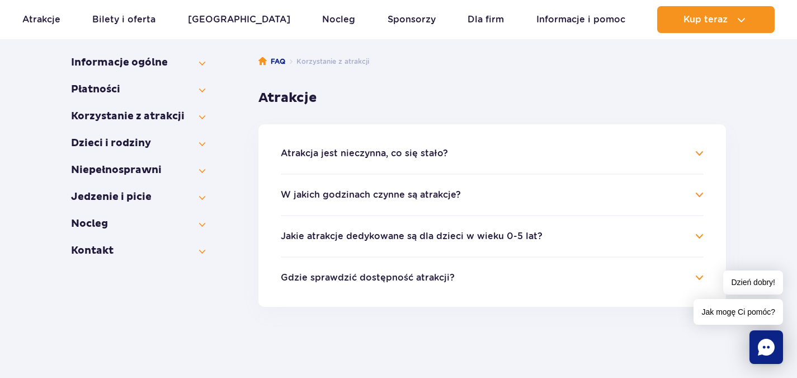
scroll to position [124, 0]
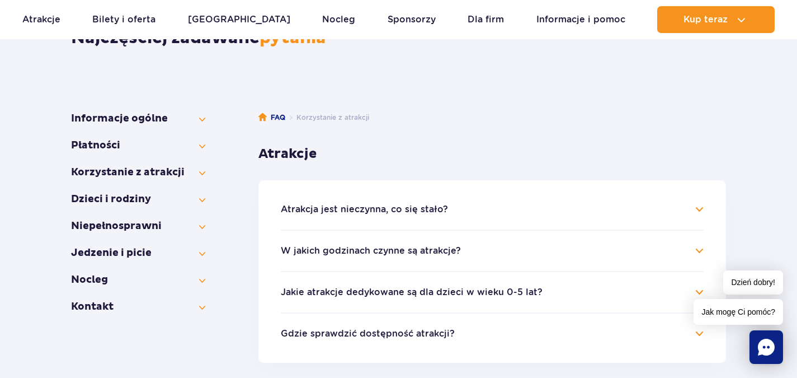
click at [170, 126] on button "Jak dojechać do Parku?" at bounding box center [138, 131] width 134 height 13
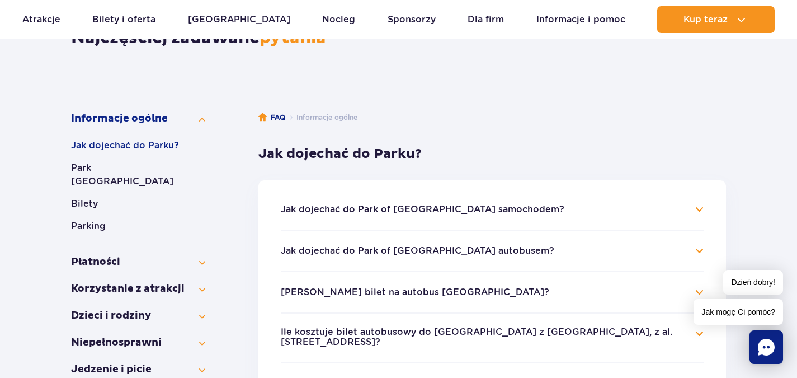
click at [408, 205] on button "Jak dojechać do Park of [GEOGRAPHIC_DATA] samochodem?" at bounding box center [423, 209] width 284 height 10
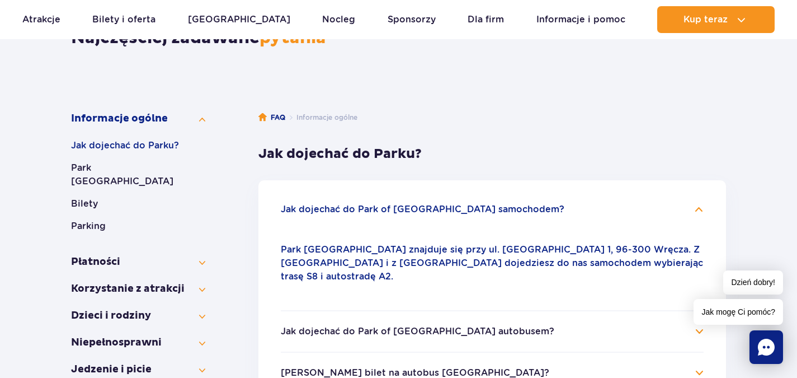
click at [406, 201] on ul "Jak dojechać do Park of [GEOGRAPHIC_DATA] samochodem? Park Wodny [GEOGRAPHIC_DA…" at bounding box center [492, 361] width 468 height 363
click at [414, 210] on button "Jak dojechać do Park of [GEOGRAPHIC_DATA] samochodem?" at bounding box center [423, 209] width 284 height 10
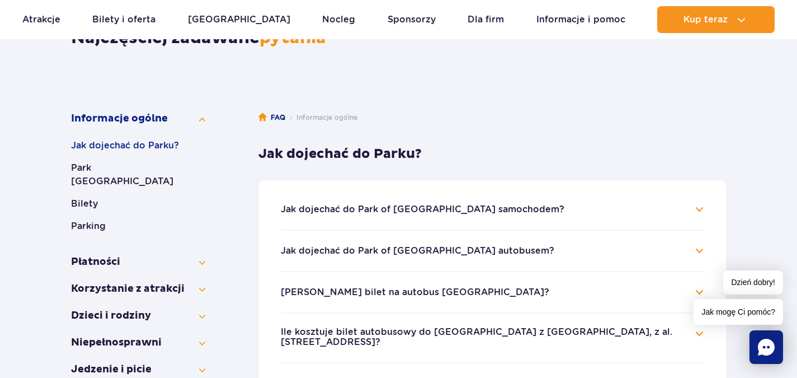
click at [464, 249] on button "Jak dojechać do Park of [GEOGRAPHIC_DATA] autobusem?" at bounding box center [418, 251] width 274 height 10
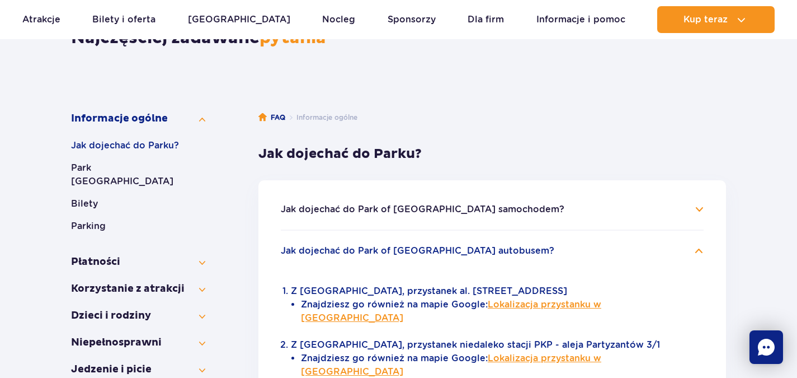
click at [464, 249] on button "Jak dojechać do Park of [GEOGRAPHIC_DATA] autobusem?" at bounding box center [418, 251] width 274 height 10
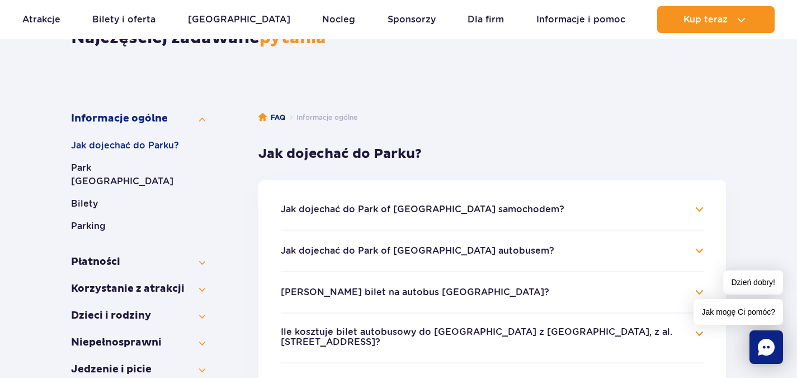
click at [464, 249] on button "Jak dojechać do Park of Poland autobusem?" at bounding box center [418, 251] width 274 height 10
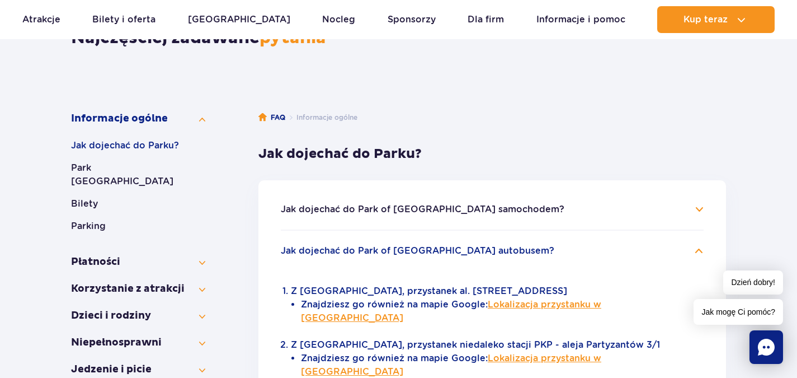
click at [464, 248] on button "Jak dojechać do Park of Poland autobusem?" at bounding box center [418, 251] width 274 height 10
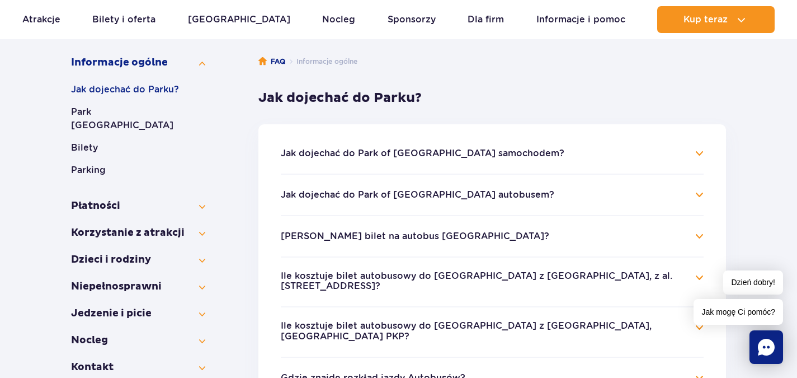
scroll to position [236, 0]
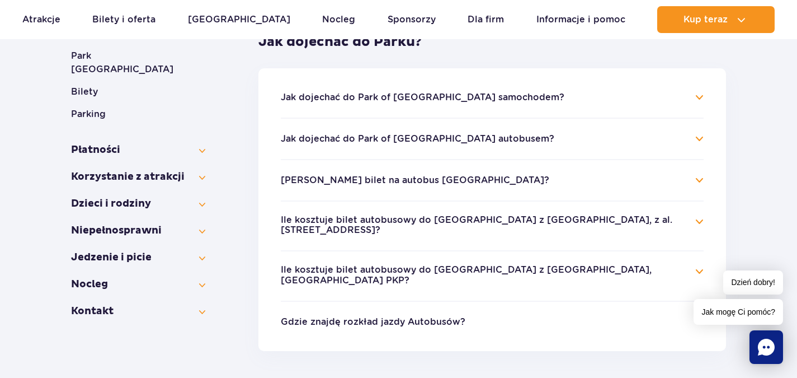
click at [496, 225] on button "Ile kosztuje bilet autobusowy do Suntago z Warszawy, z al. Jerozolimskich 56?" at bounding box center [484, 225] width 406 height 21
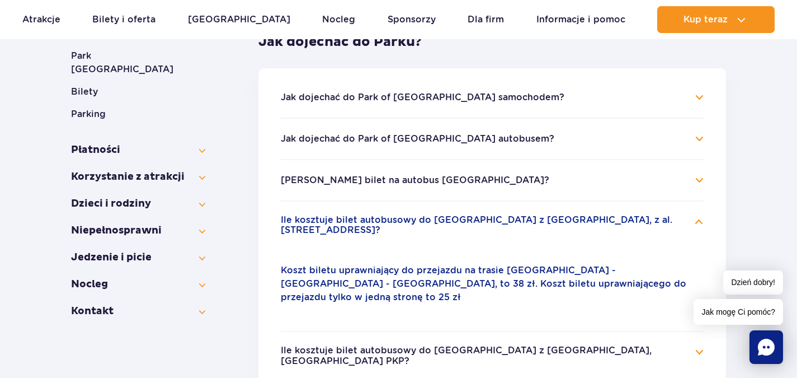
click at [495, 225] on button "Ile kosztuje bilet autobusowy do Suntago z Warszawy, z al. Jerozolimskich 56?" at bounding box center [484, 225] width 406 height 21
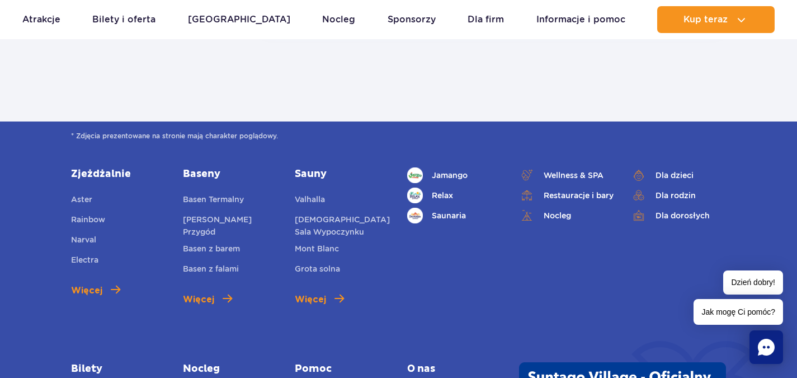
scroll to position [572, 0]
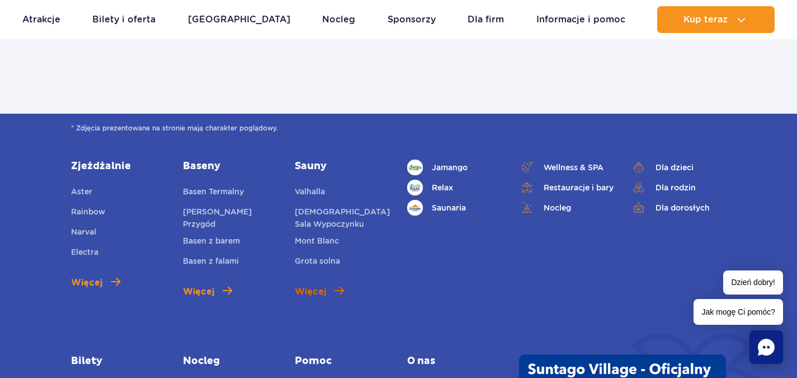
click at [328, 285] on link "Więcej" at bounding box center [319, 291] width 49 height 13
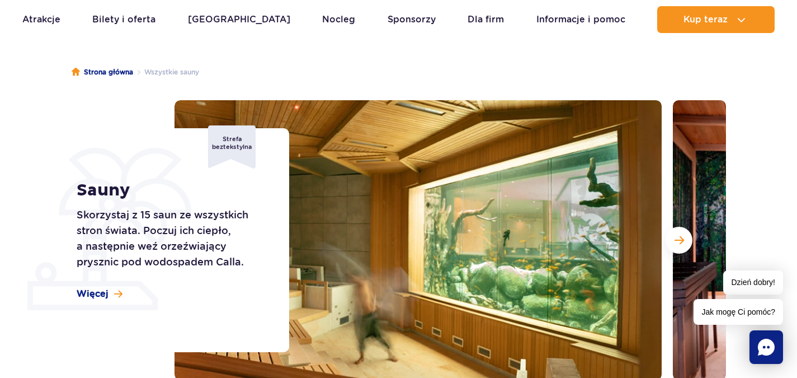
scroll to position [112, 0]
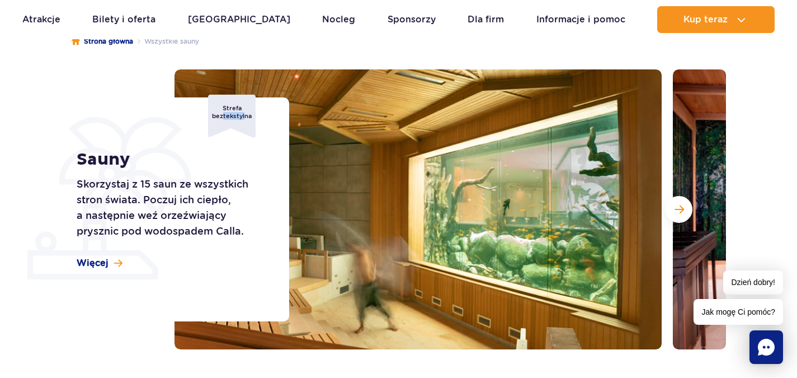
drag, startPoint x: 224, startPoint y: 115, endPoint x: 245, endPoint y: 126, distance: 24.0
click at [245, 125] on div "Strefa beztekstylna" at bounding box center [232, 116] width 48 height 43
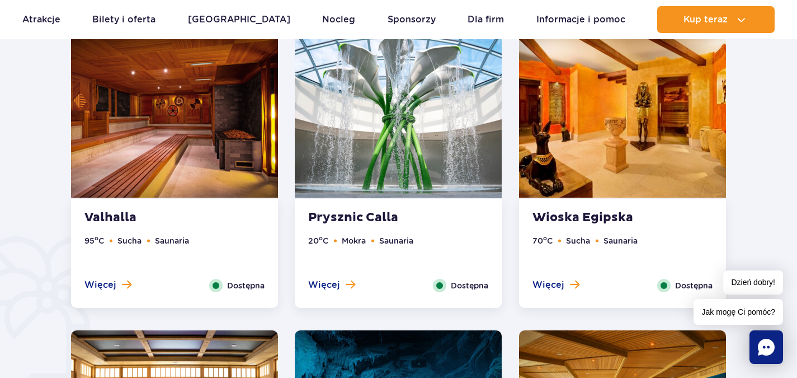
click at [336, 279] on span "Więcej" at bounding box center [324, 285] width 32 height 12
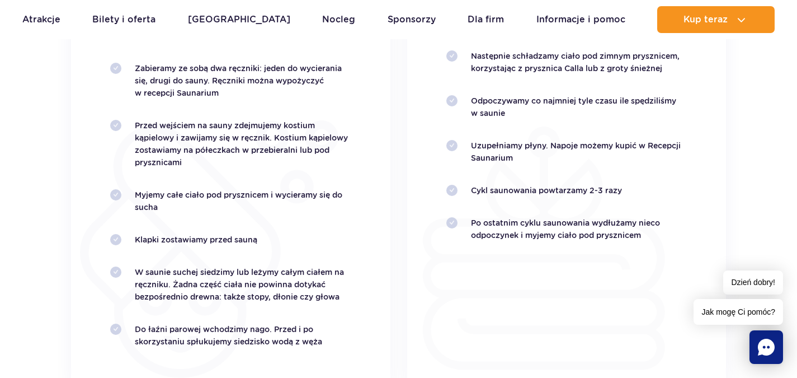
scroll to position [2447, 0]
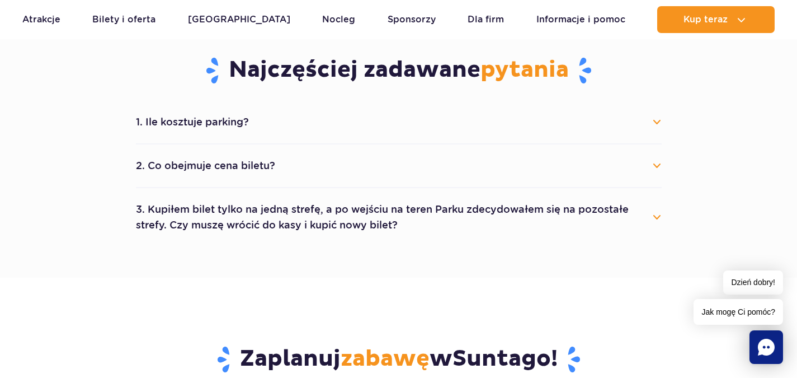
scroll to position [559, 0]
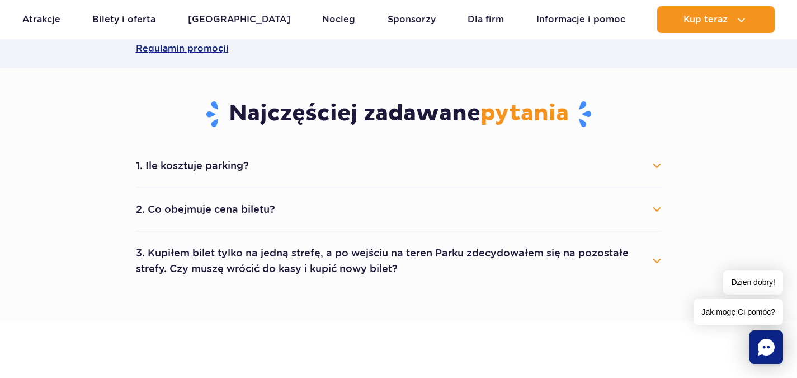
click at [238, 166] on button "1. Ile kosztuje parking?" at bounding box center [399, 165] width 526 height 25
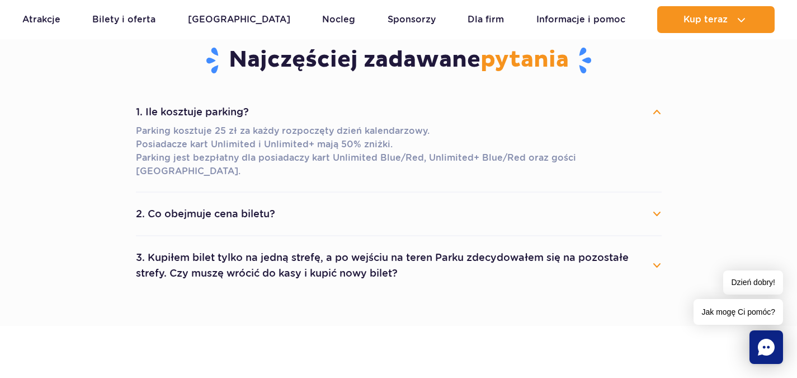
scroll to position [615, 0]
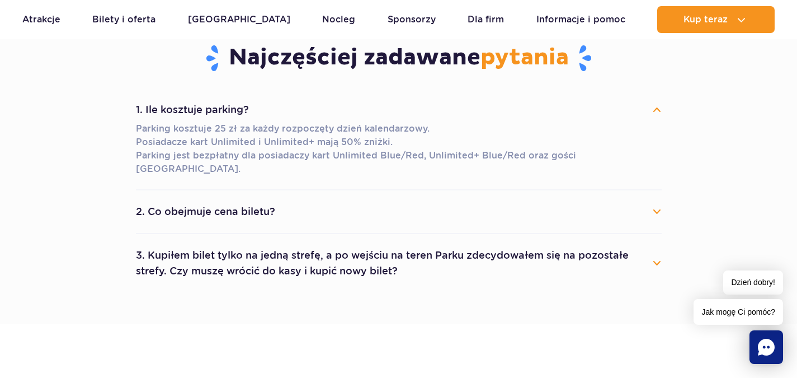
click at [330, 202] on button "2. Co obejmuje cena biletu?" at bounding box center [399, 211] width 526 height 25
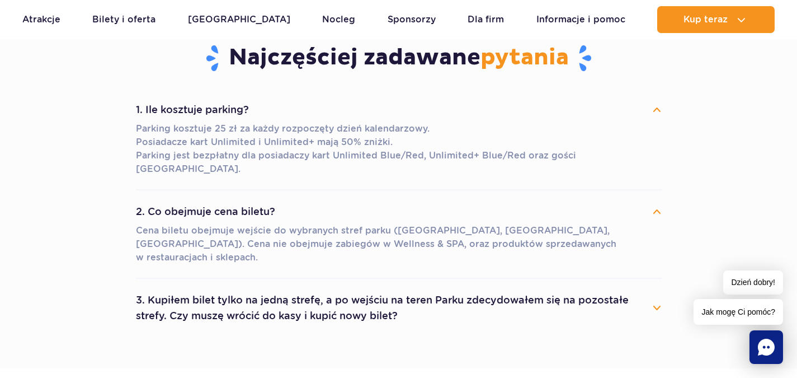
click at [425, 288] on button "3. Kupiłem bilet tylko na jedną strefę, a po wejściu na teren Parku zdecydowałe…" at bounding box center [399, 308] width 526 height 40
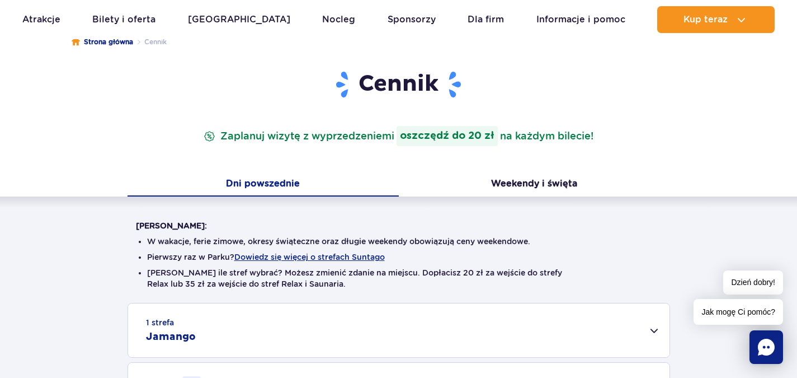
scroll to position [112, 0]
click at [531, 181] on button "Weekendy i święta" at bounding box center [534, 183] width 271 height 23
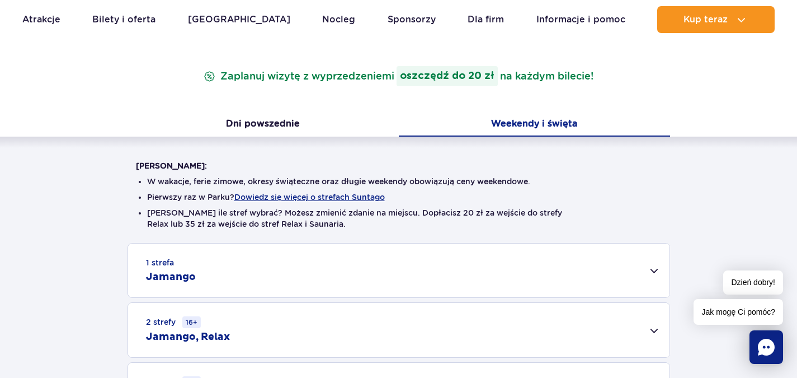
scroll to position [0, 0]
